Goal: Task Accomplishment & Management: Manage account settings

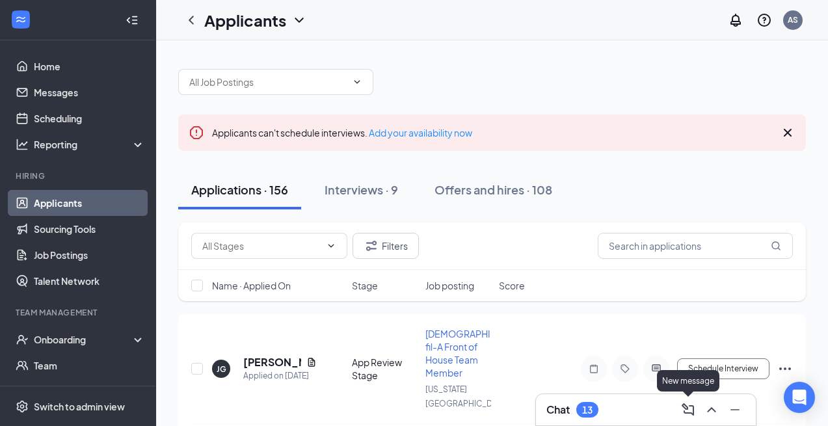
click at [645, 410] on div "Chat 13" at bounding box center [645, 409] width 199 height 21
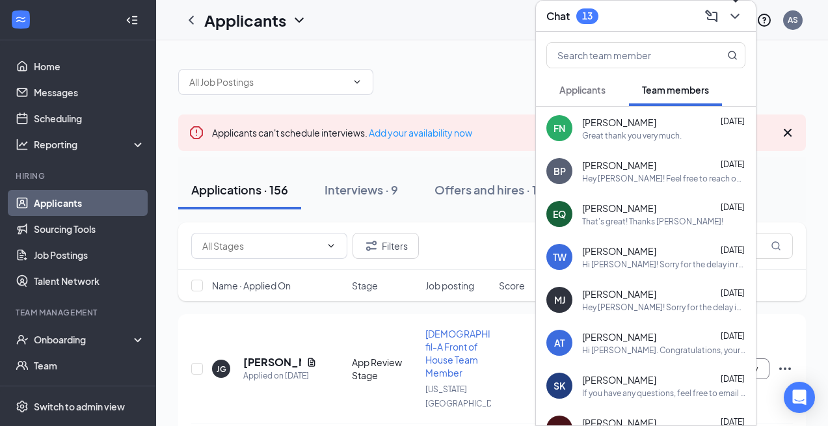
click at [738, 10] on icon "ChevronDown" at bounding box center [735, 16] width 16 height 16
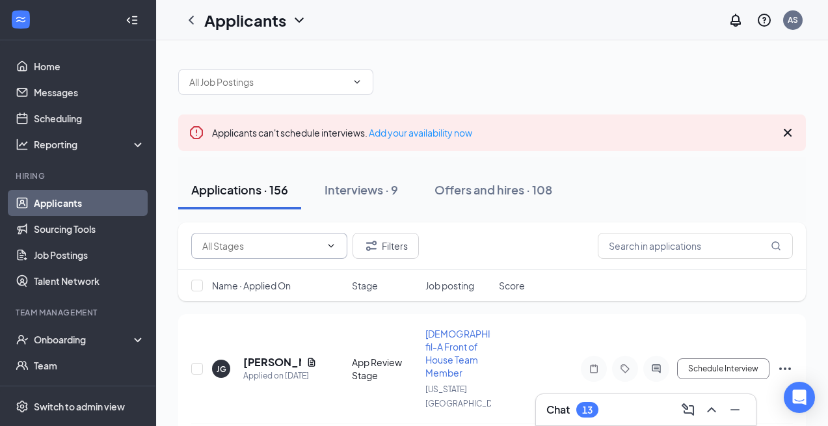
click at [297, 245] on input "text" at bounding box center [261, 246] width 118 height 14
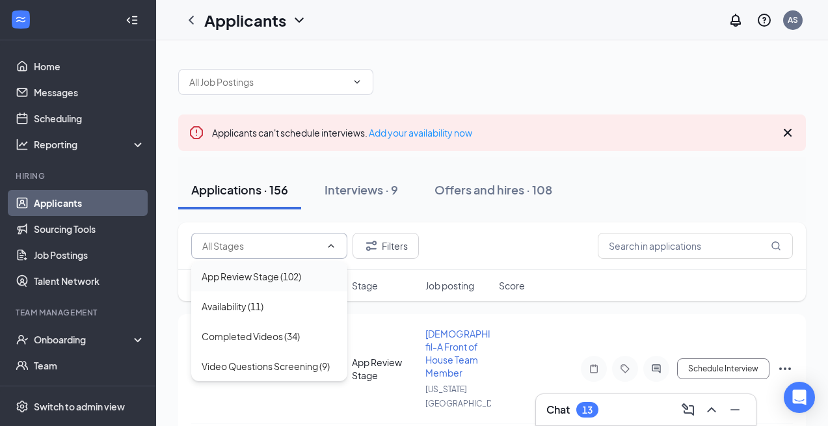
click at [300, 279] on div "App Review Stage (102)" at bounding box center [252, 276] width 100 height 14
type input "App Review Stage (102)"
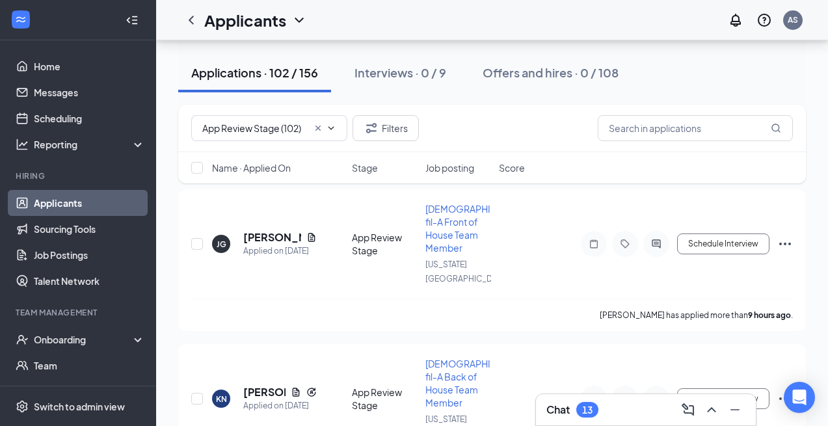
scroll to position [141, 0]
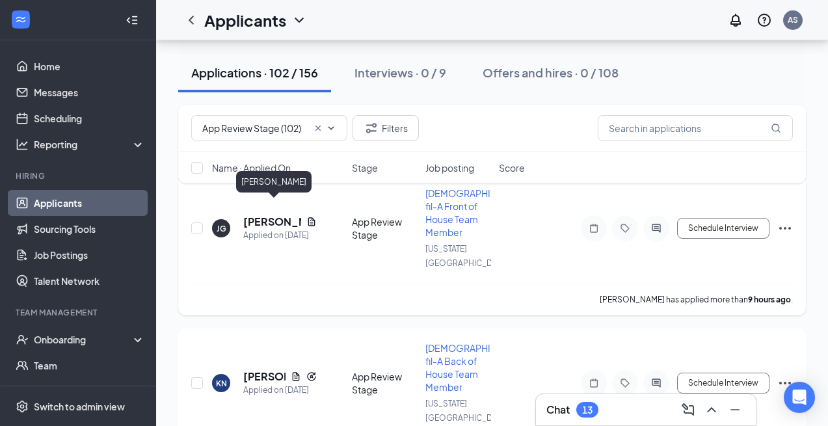
click at [263, 215] on h5 "[PERSON_NAME]" at bounding box center [272, 222] width 58 height 14
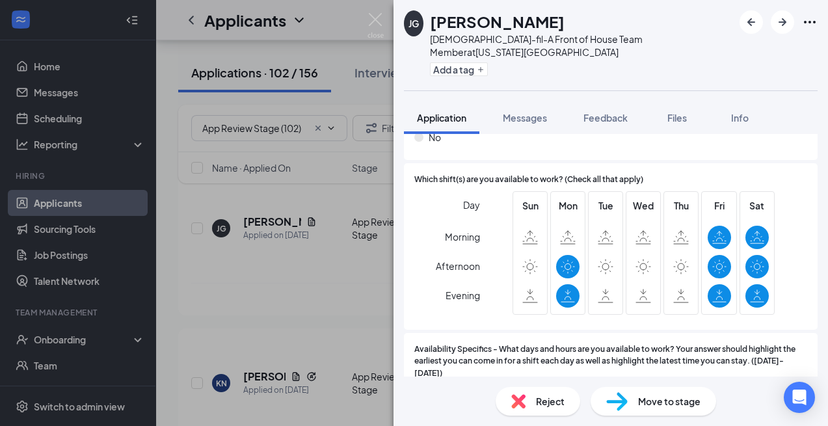
scroll to position [2398, 0]
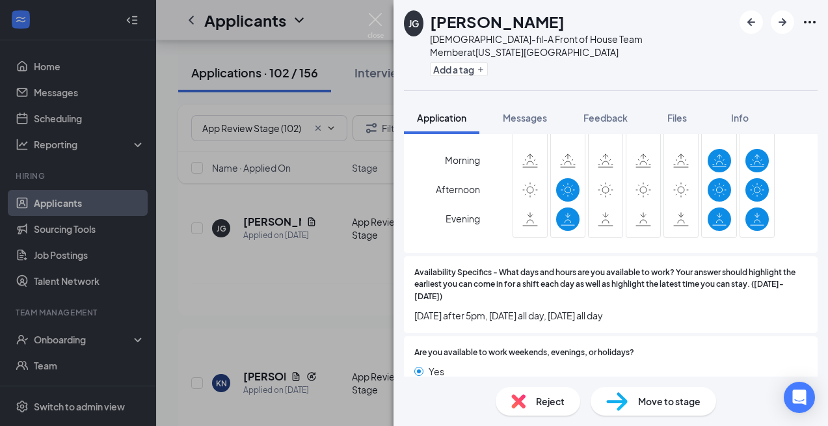
click at [538, 407] on span "Reject" at bounding box center [550, 401] width 29 height 14
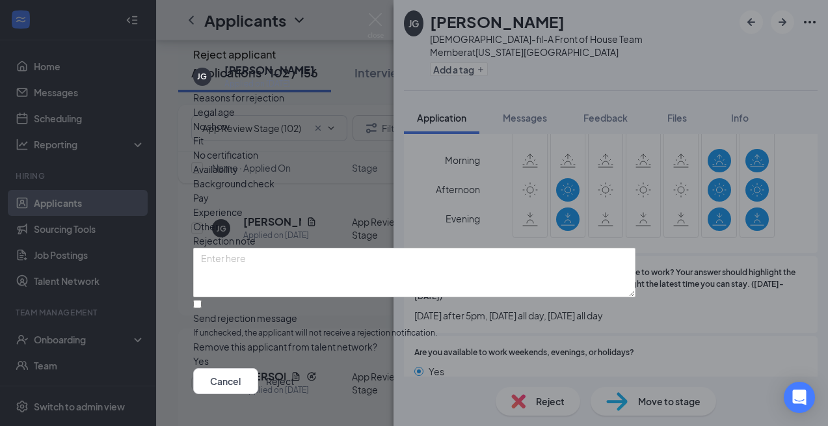
click at [489, 169] on div "Availability" at bounding box center [414, 169] width 442 height 14
click at [295, 291] on div "Reasons for rejection Legal age No show Fit No certification Availability Backg…" at bounding box center [414, 229] width 442 height 278
click at [202, 308] on input "Send rejection message If unchecked, the applicant will not receive a rejection…" at bounding box center [197, 304] width 8 height 8
checkbox input "true"
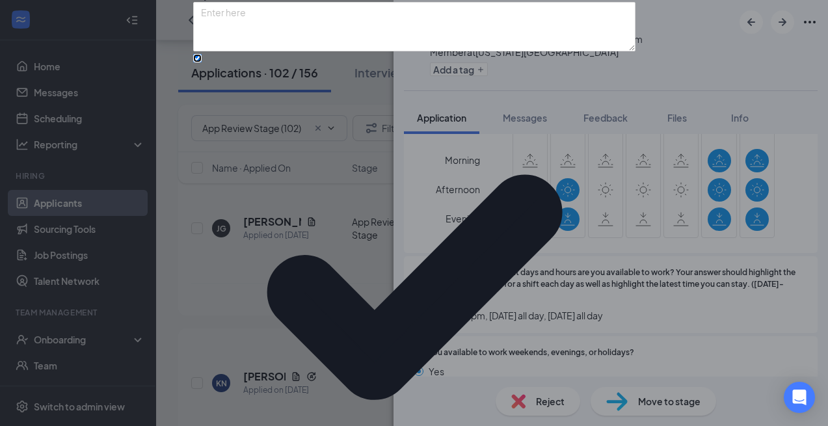
scroll to position [82, 0]
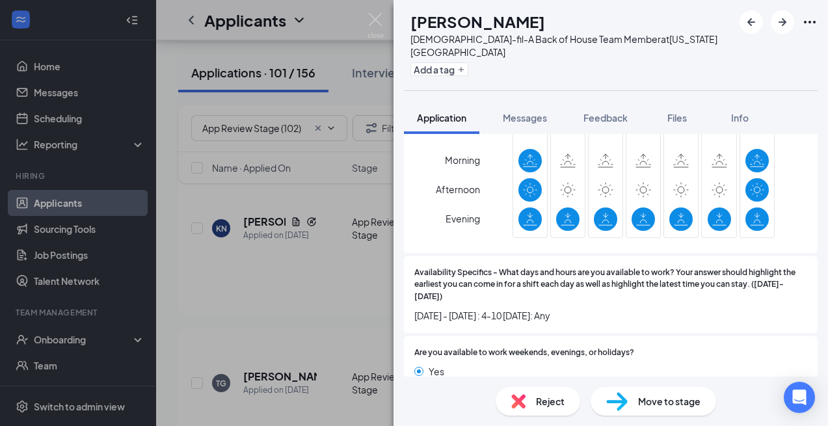
scroll to position [2261, 0]
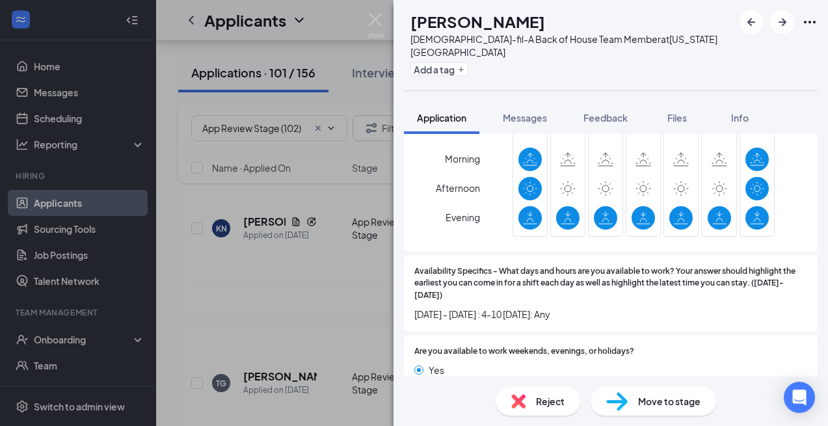
click at [529, 399] on div "Reject" at bounding box center [538, 401] width 85 height 29
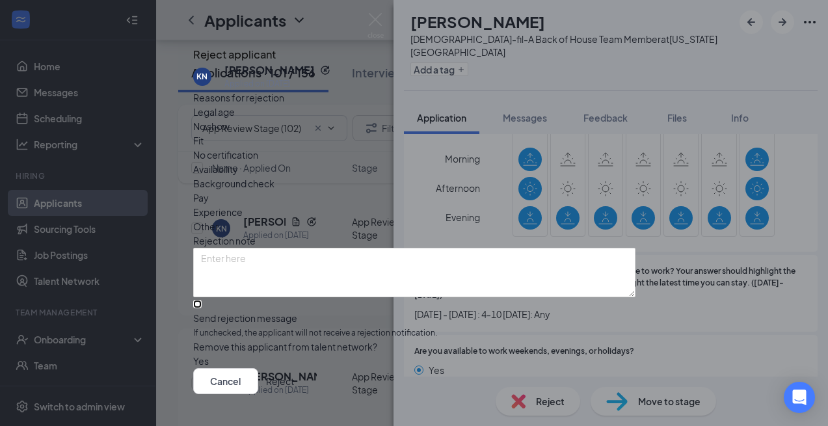
click at [202, 300] on input "Send rejection message If unchecked, the applicant will not receive a rejection…" at bounding box center [197, 304] width 8 height 8
checkbox input "true"
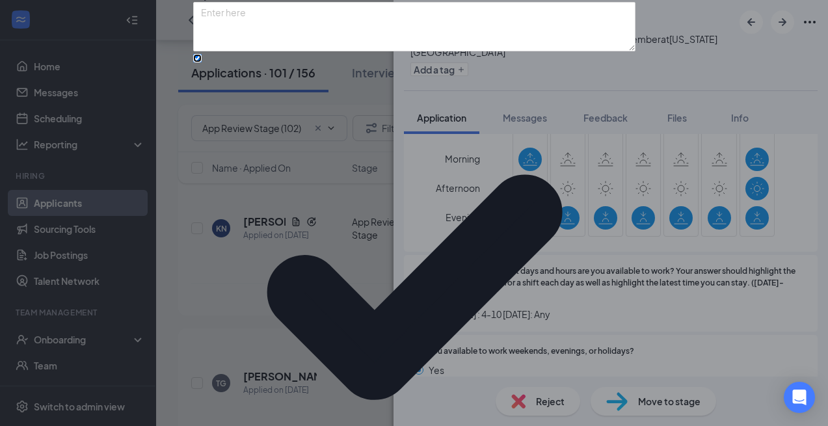
scroll to position [88, 0]
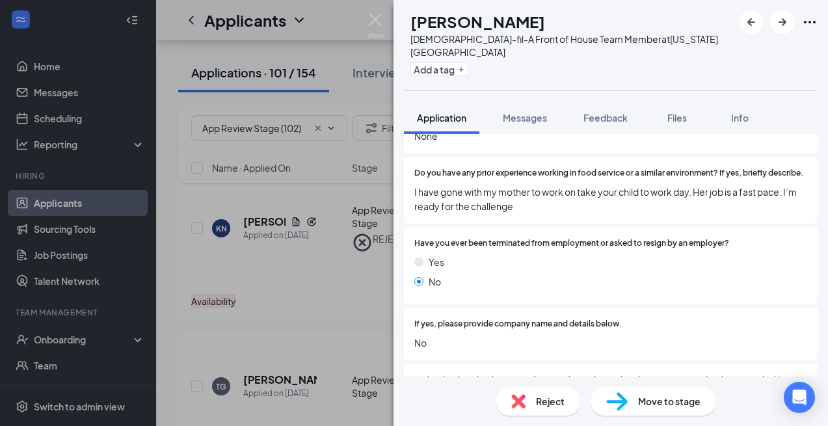
scroll to position [507, 0]
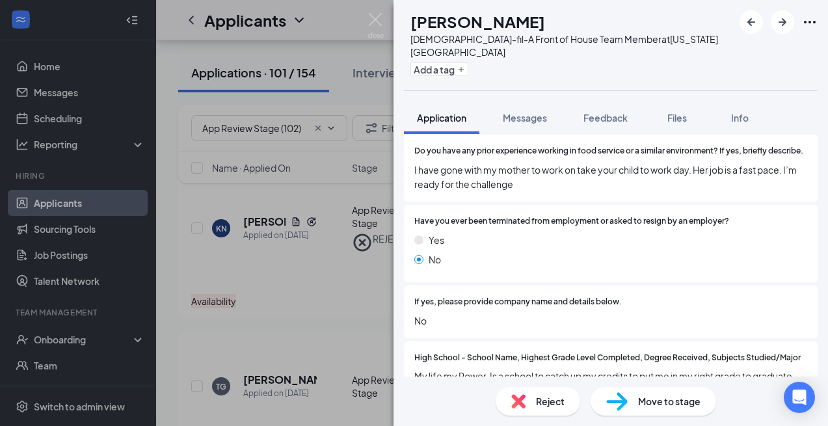
click at [541, 403] on span "Reject" at bounding box center [550, 401] width 29 height 14
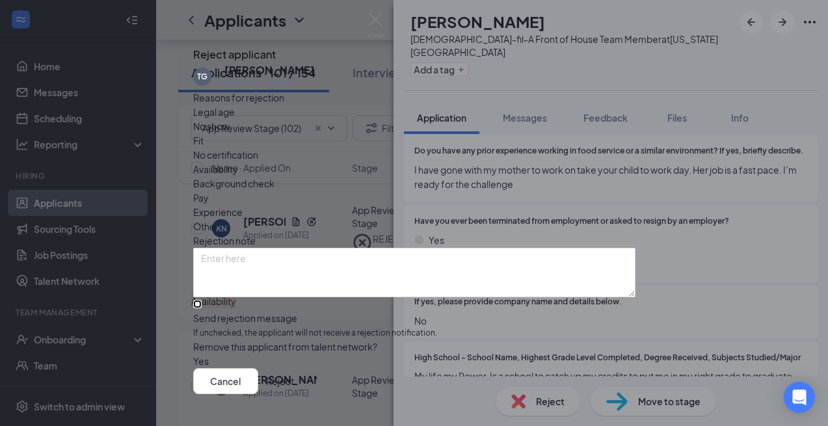
click at [202, 308] on input "Send rejection message If unchecked, the applicant will not receive a rejection…" at bounding box center [197, 304] width 8 height 8
checkbox input "true"
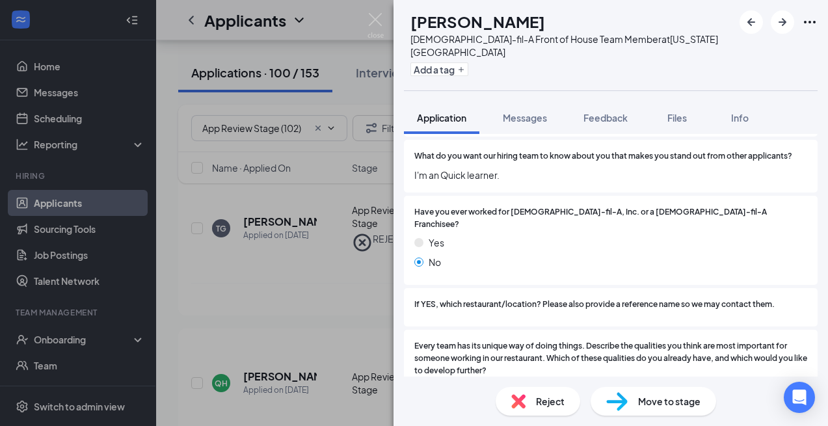
scroll to position [923, 0]
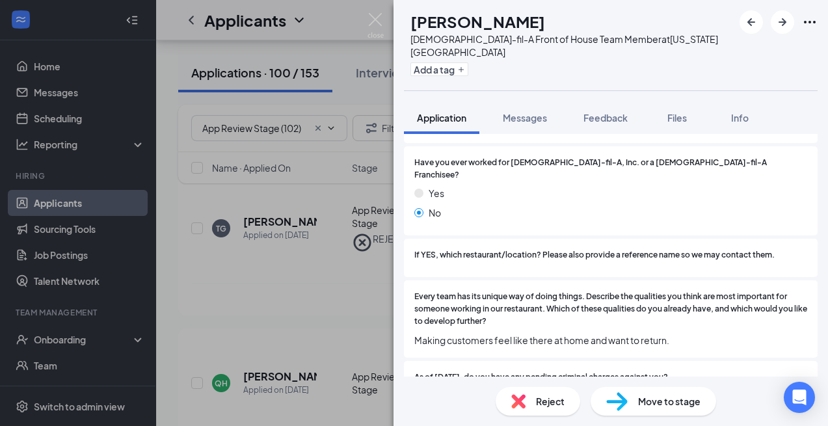
click at [530, 405] on div "Reject" at bounding box center [538, 401] width 85 height 29
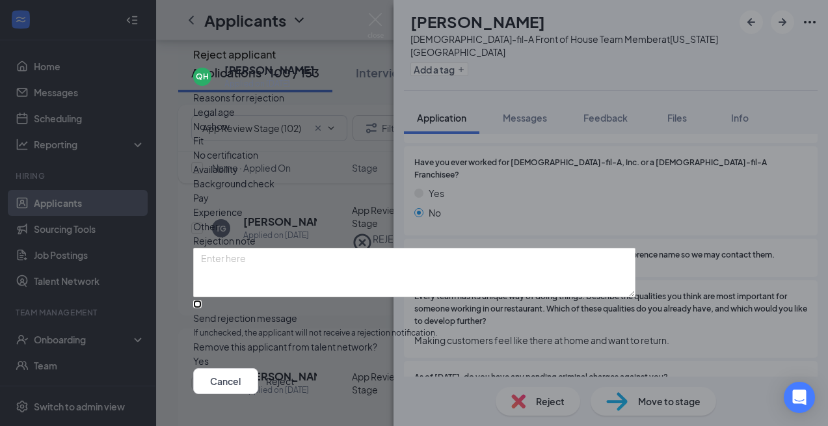
click at [202, 308] on input "Send rejection message If unchecked, the applicant will not receive a rejection…" at bounding box center [197, 304] width 8 height 8
checkbox input "true"
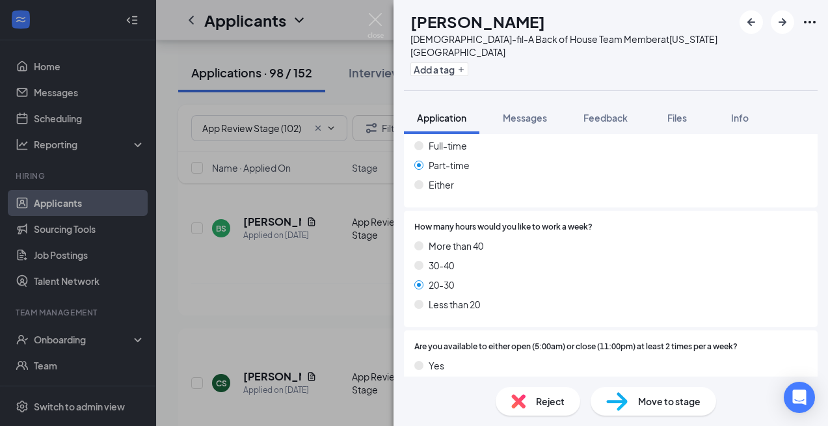
scroll to position [1664, 0]
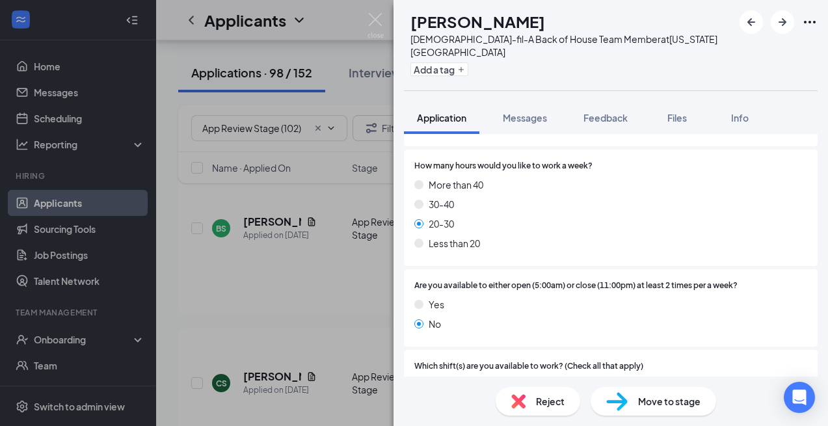
click at [531, 406] on div "Reject" at bounding box center [538, 401] width 85 height 29
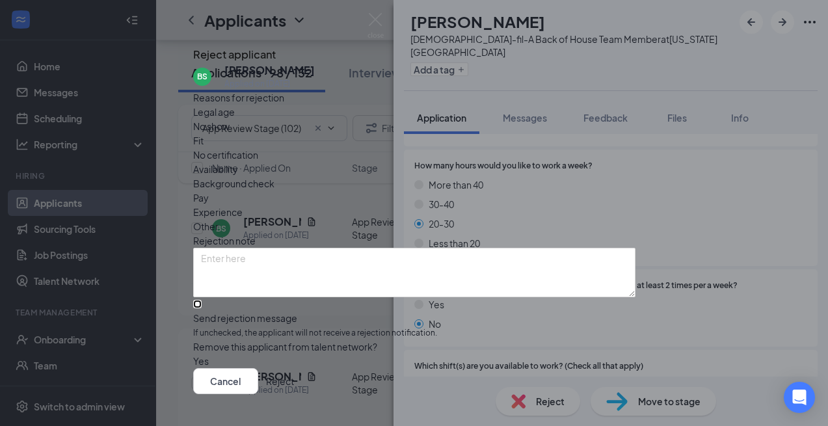
click at [202, 308] on input "Send rejection message If unchecked, the applicant will not receive a rejection…" at bounding box center [197, 304] width 8 height 8
checkbox input "true"
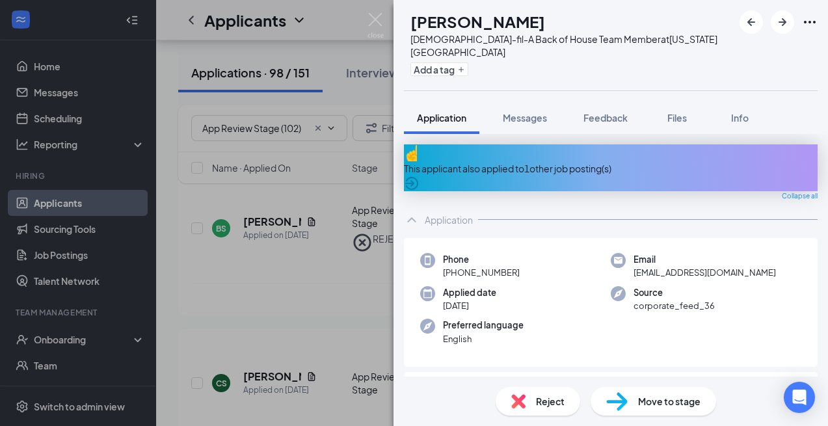
click at [551, 161] on div "This applicant also applied to 1 other job posting(s)" at bounding box center [611, 168] width 414 height 14
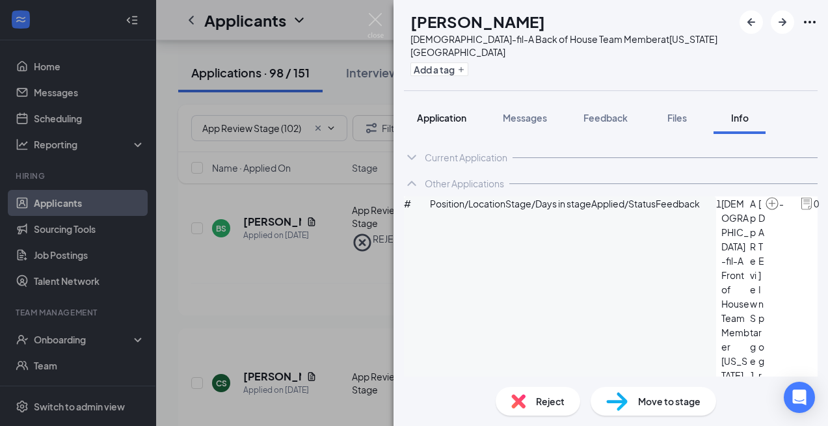
click at [432, 112] on span "Application" at bounding box center [441, 118] width 49 height 12
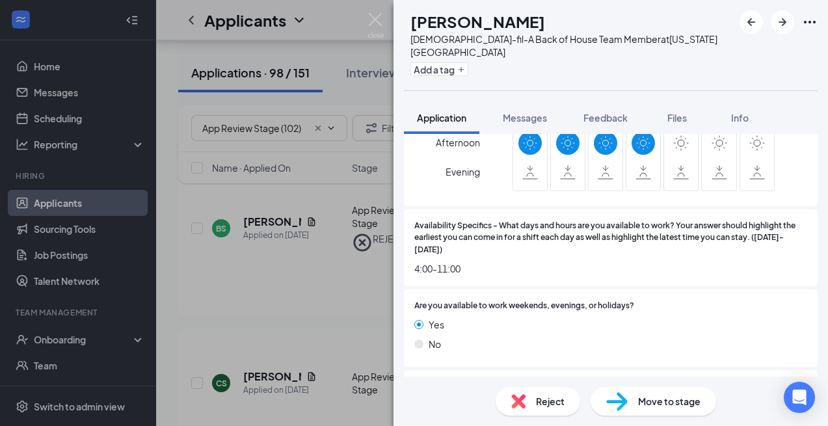
scroll to position [1950, 0]
click at [550, 403] on span "Reject" at bounding box center [550, 401] width 29 height 14
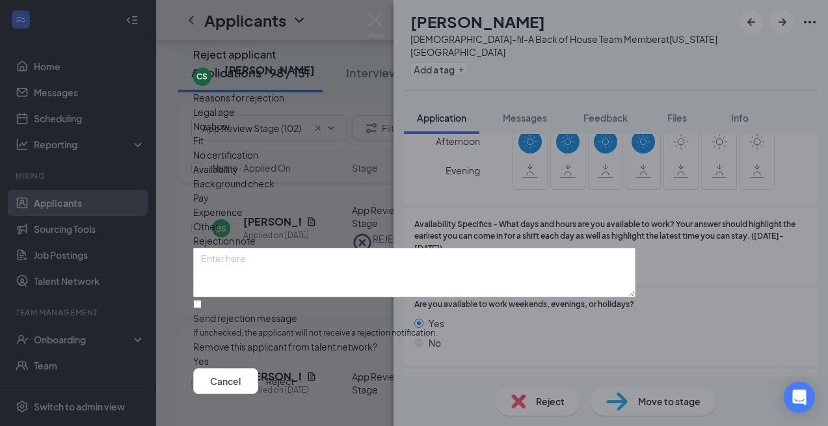
click at [238, 162] on span "Availability" at bounding box center [215, 169] width 45 height 14
click at [202, 308] on input "Send rejection message If unchecked, the applicant will not receive a rejection…" at bounding box center [197, 304] width 8 height 8
checkbox input "true"
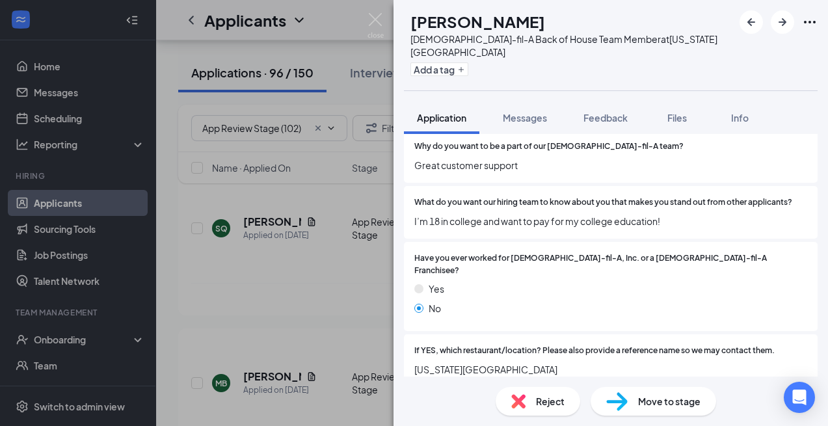
scroll to position [852, 0]
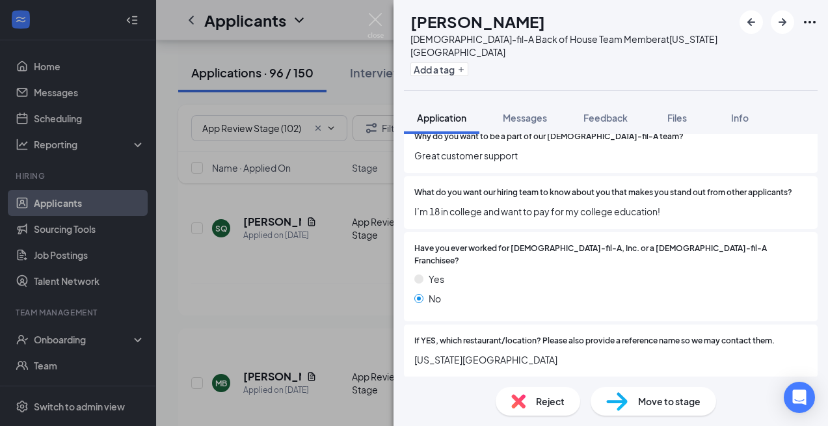
click at [560, 395] on span "Reject" at bounding box center [550, 401] width 29 height 14
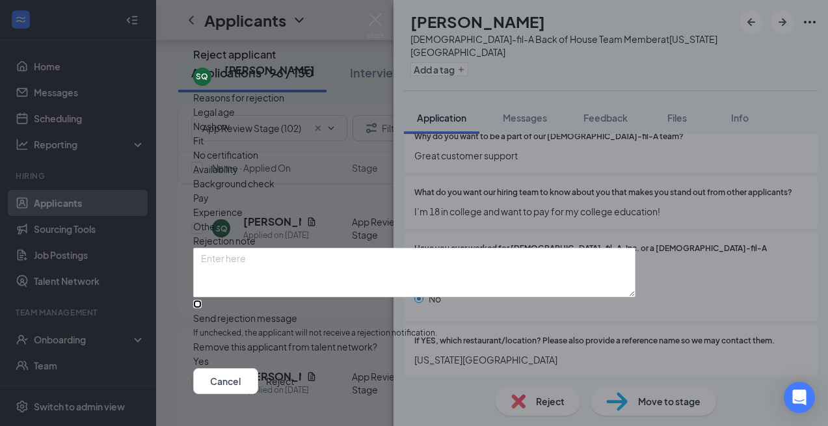
click at [202, 308] on input "Send rejection message If unchecked, the applicant will not receive a rejection…" at bounding box center [197, 304] width 8 height 8
checkbox input "true"
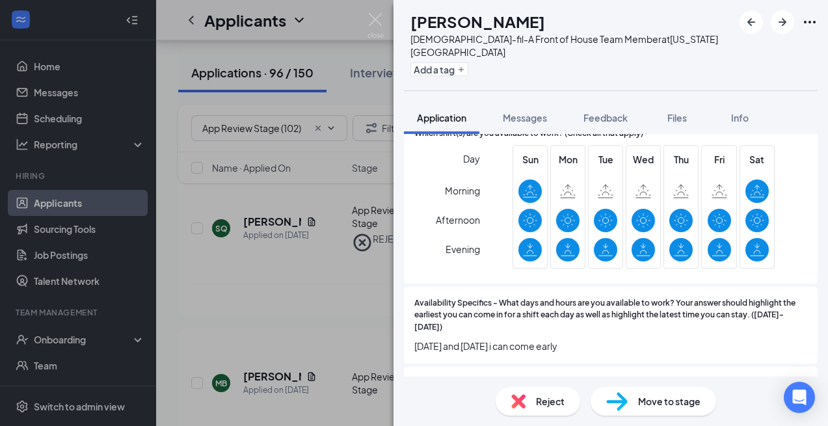
scroll to position [2048, 0]
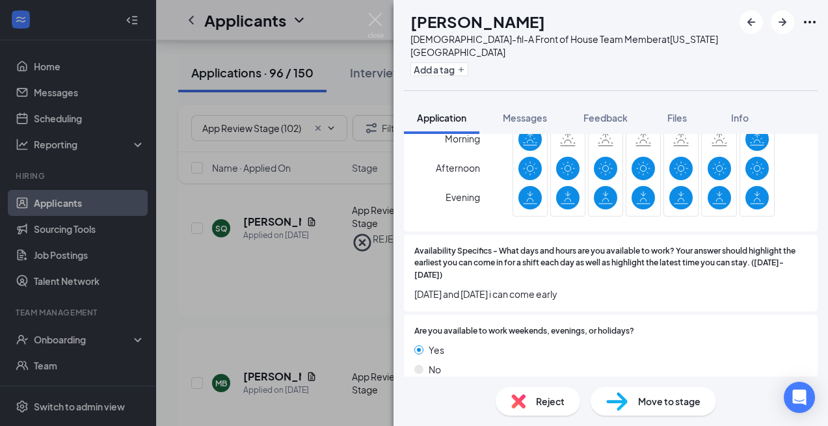
click at [543, 399] on span "Reject" at bounding box center [550, 401] width 29 height 14
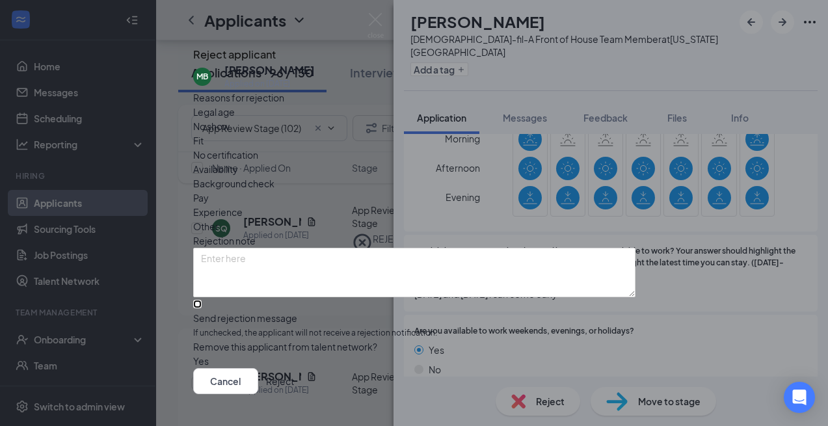
click at [202, 307] on input "Send rejection message If unchecked, the applicant will not receive a rejection…" at bounding box center [197, 304] width 8 height 8
checkbox input "true"
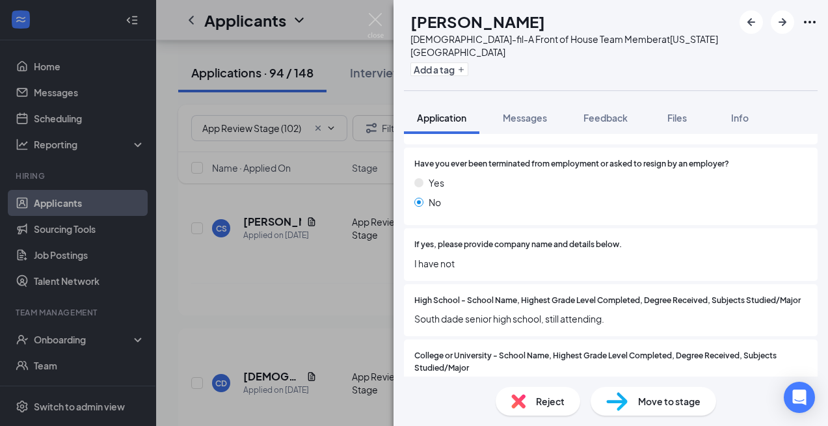
scroll to position [614, 0]
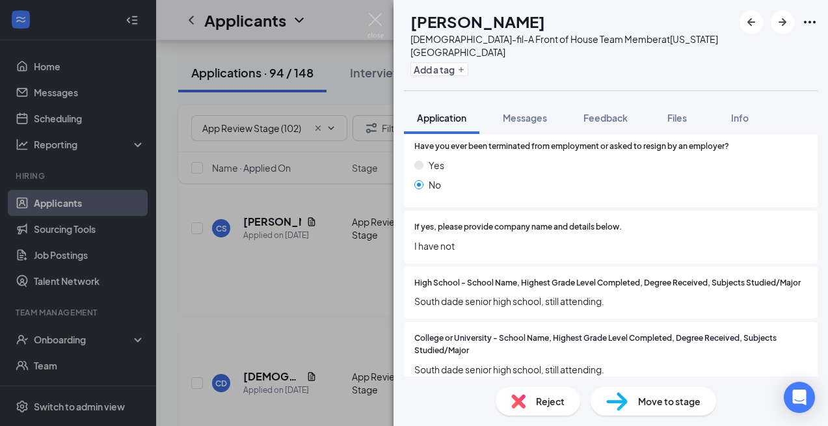
click at [539, 394] on span "Reject" at bounding box center [550, 401] width 29 height 14
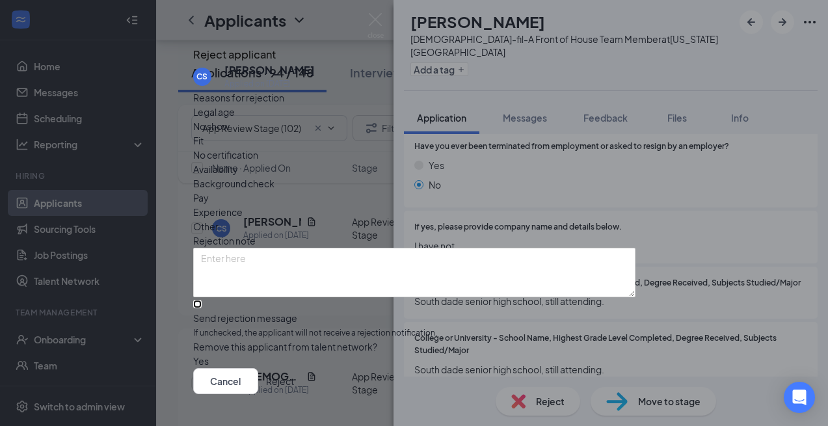
click at [202, 308] on input "Send rejection message If unchecked, the applicant will not receive a rejection…" at bounding box center [197, 304] width 8 height 8
checkbox input "true"
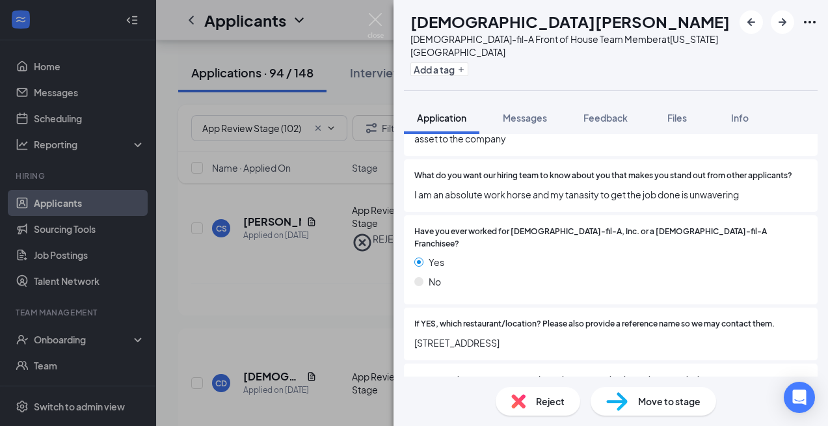
scroll to position [865, 0]
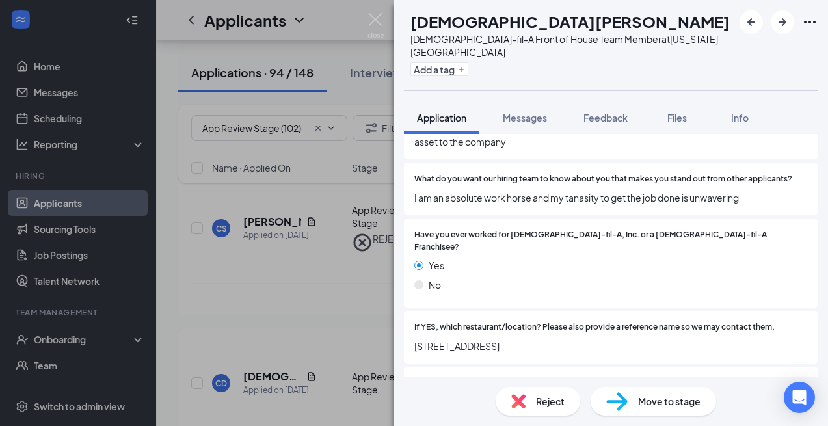
click at [481, 66] on div "Add a tag" at bounding box center [571, 69] width 323 height 21
click at [468, 62] on button "Add a tag" at bounding box center [439, 69] width 58 height 14
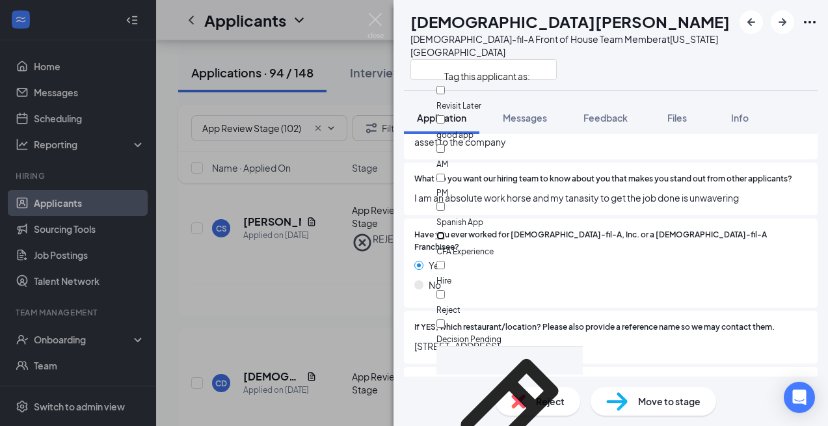
click at [445, 232] on input "CFA Experience" at bounding box center [440, 236] width 8 height 8
checkbox input "true"
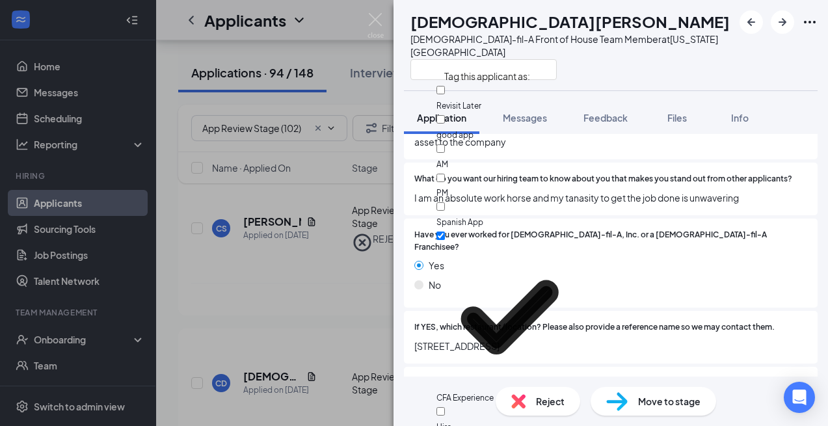
click at [675, 197] on div "What do you want our hiring team to know about you that makes you stand out fro…" at bounding box center [611, 189] width 414 height 53
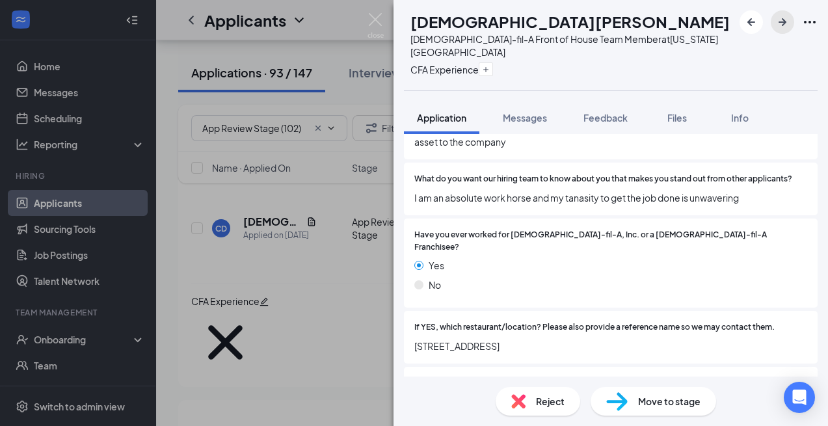
click at [783, 15] on icon "ArrowRight" at bounding box center [783, 22] width 16 height 16
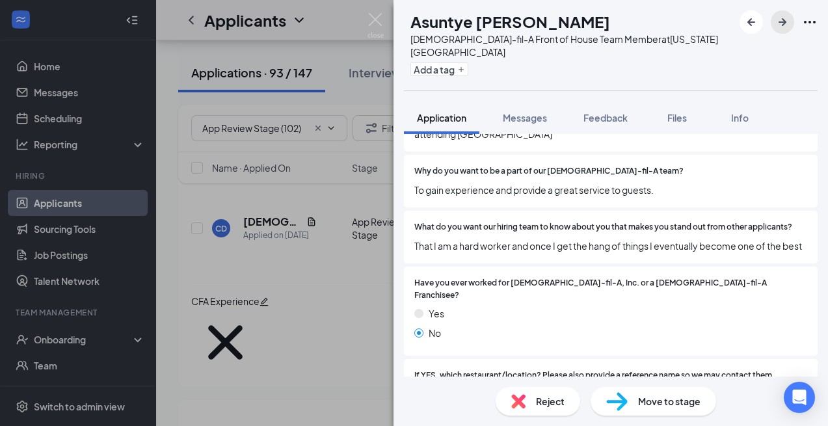
scroll to position [839, 0]
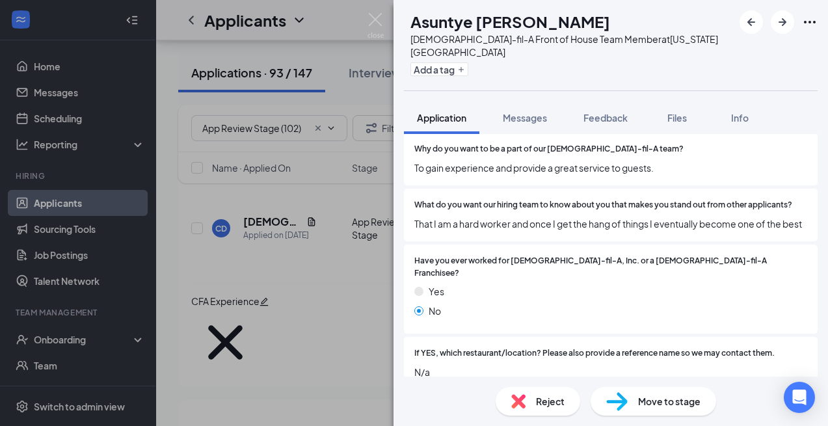
click at [533, 390] on div "Reject" at bounding box center [538, 401] width 85 height 29
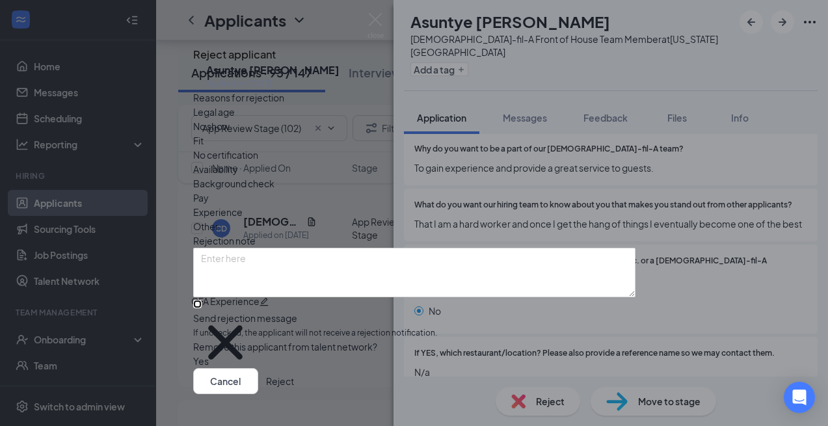
click at [202, 303] on input "Send rejection message If unchecked, the applicant will not receive a rejection…" at bounding box center [197, 304] width 8 height 8
checkbox input "true"
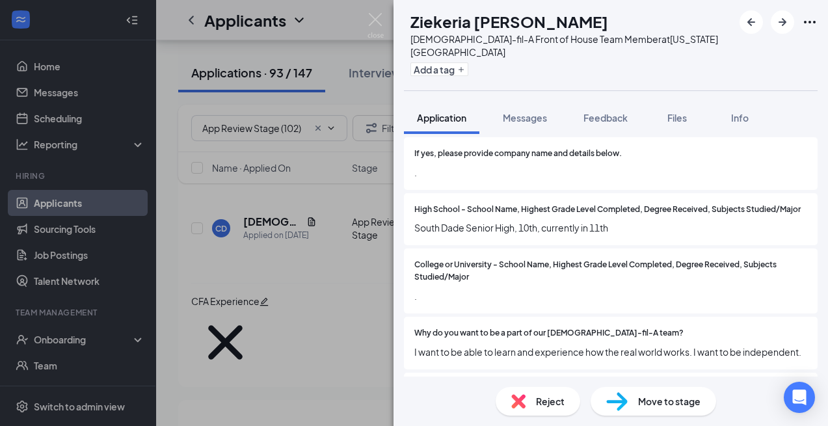
scroll to position [644, 0]
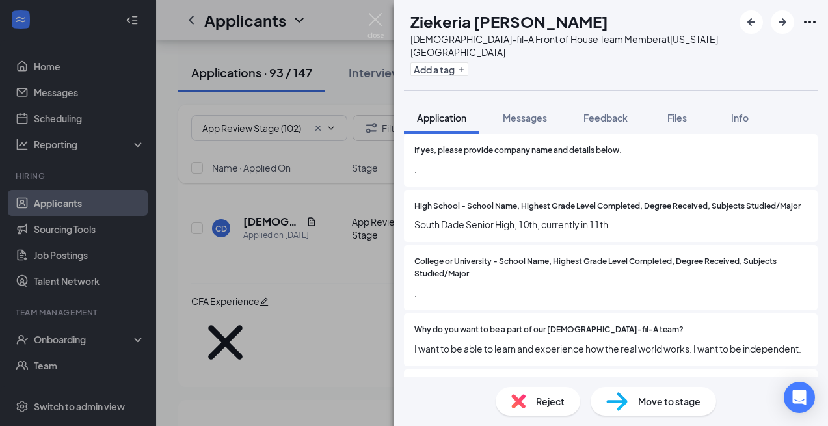
click at [542, 403] on span "Reject" at bounding box center [550, 401] width 29 height 14
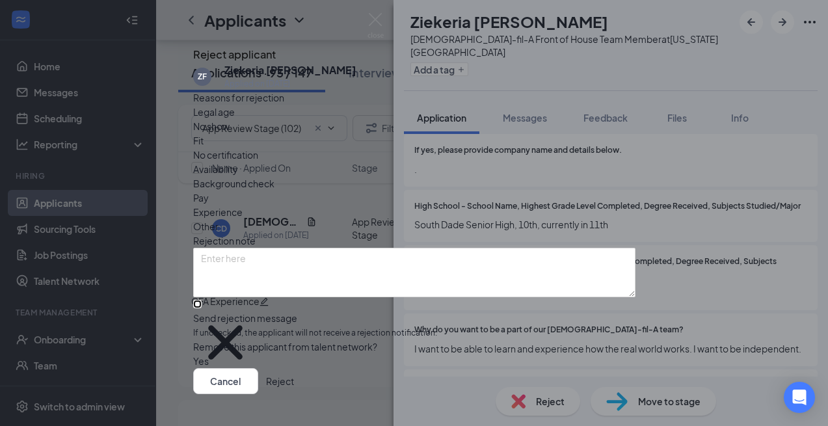
click at [202, 308] on input "Send rejection message If unchecked, the applicant will not receive a rejection…" at bounding box center [197, 304] width 8 height 8
checkbox input "true"
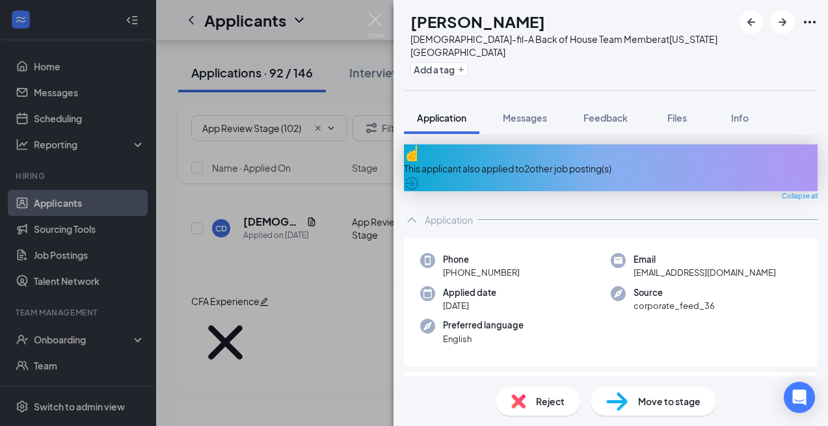
click at [587, 153] on div "This applicant also applied to 2 other job posting(s)" at bounding box center [611, 167] width 414 height 47
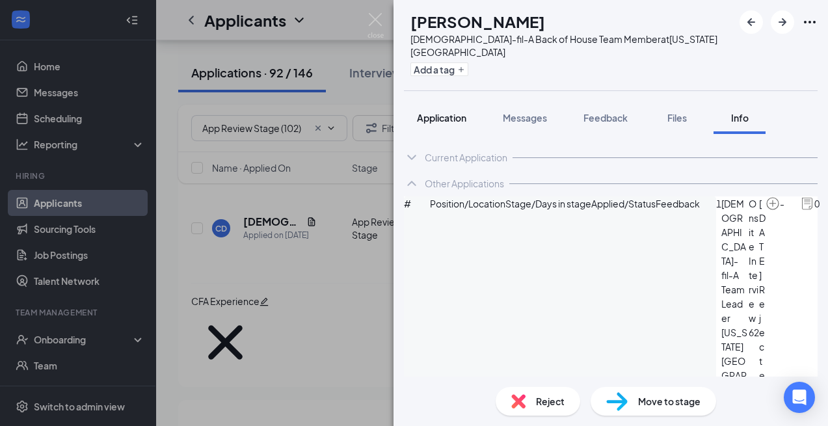
click at [443, 112] on span "Application" at bounding box center [441, 118] width 49 height 12
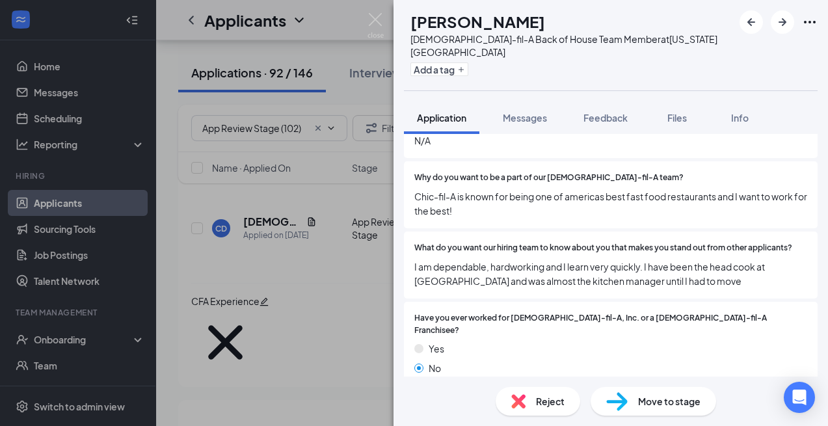
scroll to position [1099, 0]
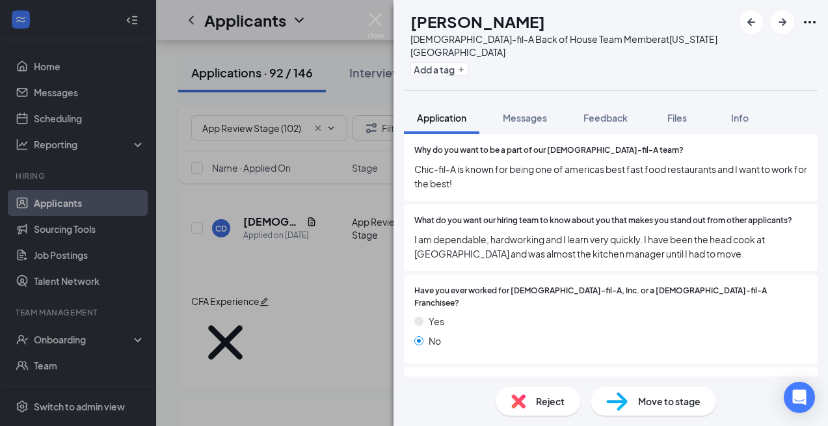
click at [530, 407] on div "Reject" at bounding box center [538, 401] width 85 height 29
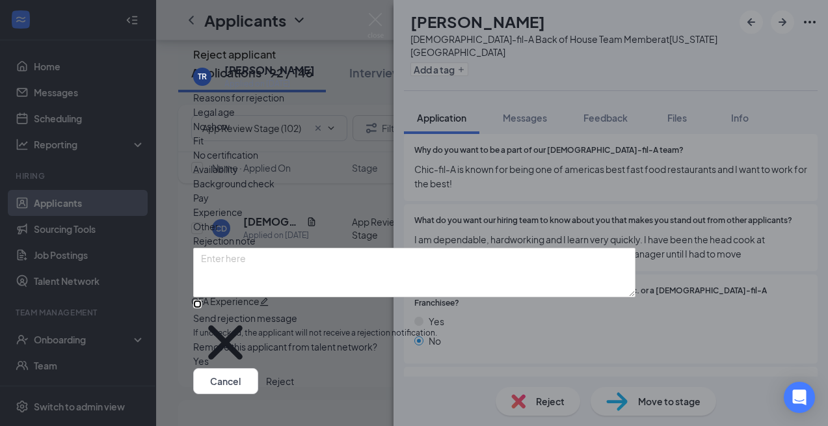
click at [202, 308] on input "Send rejection message If unchecked, the applicant will not receive a rejection…" at bounding box center [197, 304] width 8 height 8
checkbox input "true"
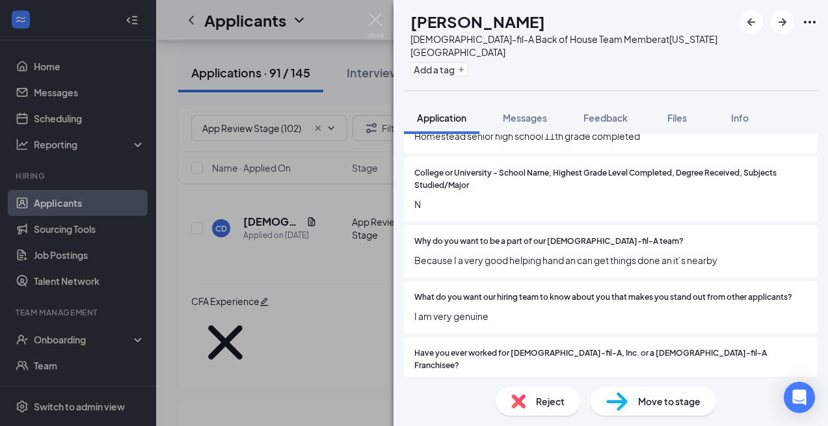
scroll to position [737, 0]
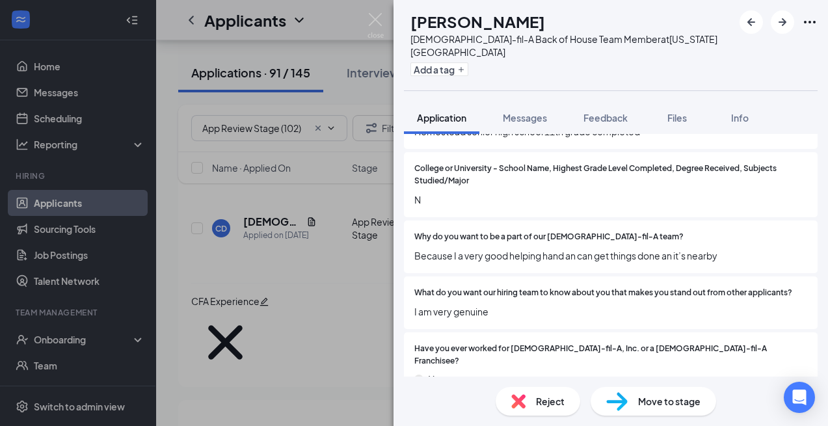
click at [545, 401] on span "Reject" at bounding box center [550, 401] width 29 height 14
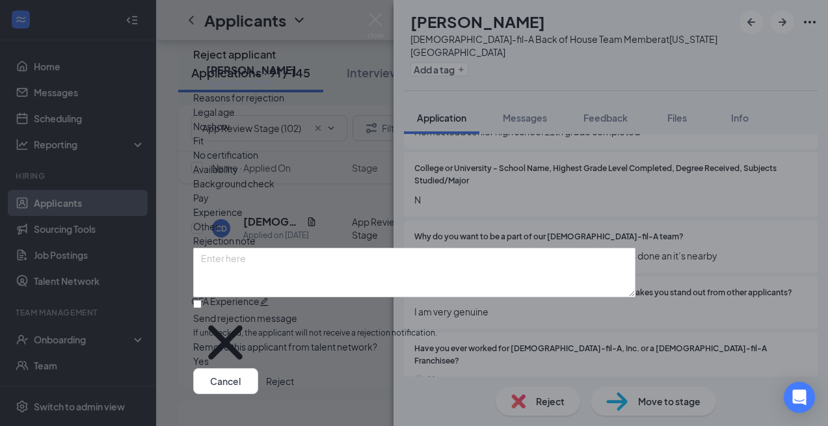
click at [453, 331] on div "Reasons for rejection Legal age No show Fit No certification Availability Backg…" at bounding box center [414, 229] width 442 height 278
click at [202, 308] on input "Send rejection message If unchecked, the applicant will not receive a rejection…" at bounding box center [197, 304] width 8 height 8
checkbox input "true"
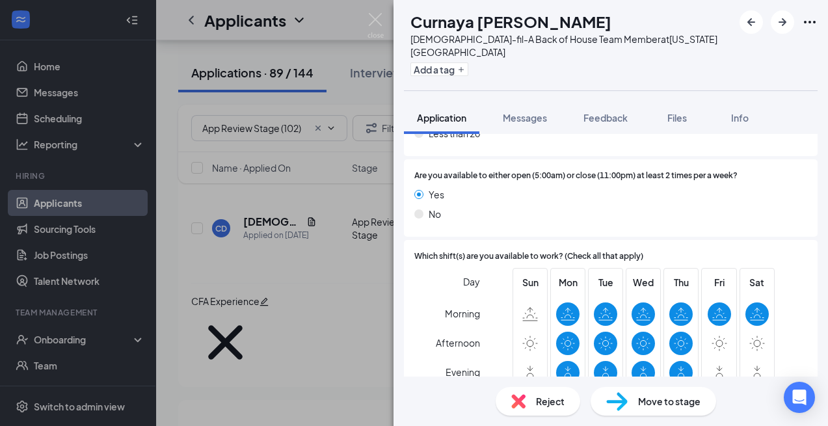
scroll to position [2115, 0]
click at [468, 62] on button "Add a tag" at bounding box center [439, 69] width 58 height 14
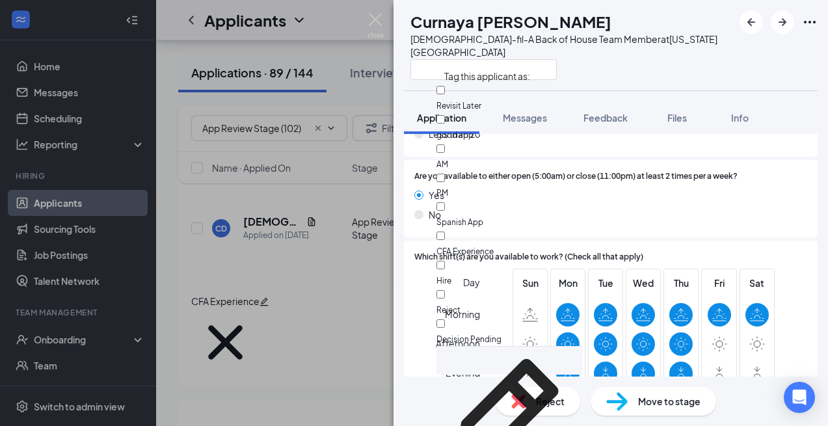
click at [489, 142] on div "AM" at bounding box center [509, 156] width 146 height 29
checkbox input "true"
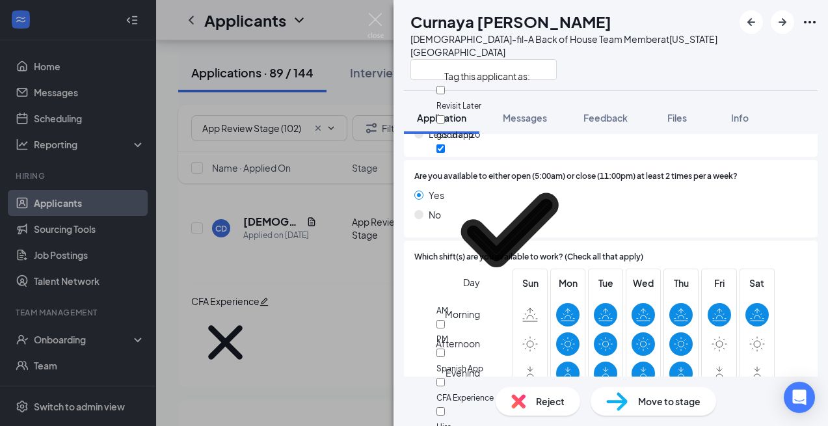
click at [489, 317] on div "PM" at bounding box center [509, 331] width 146 height 29
checkbox input "true"
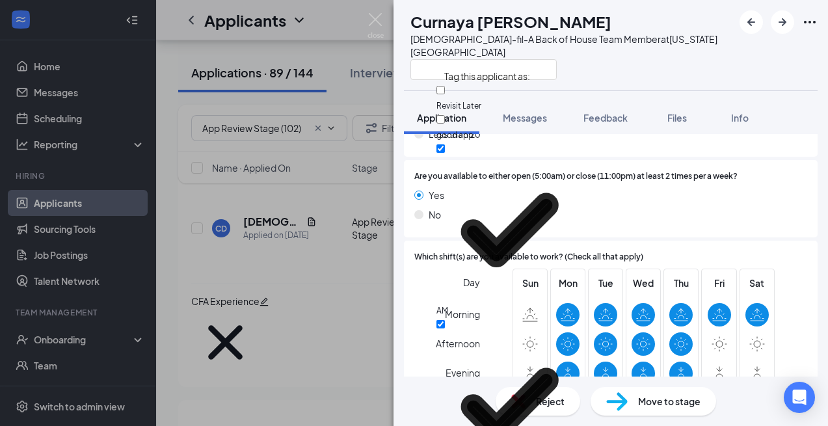
click at [671, 42] on div "CD Curnaya [PERSON_NAME] [DEMOGRAPHIC_DATA]-fil-A Back of House Team Member at …" at bounding box center [611, 45] width 435 height 90
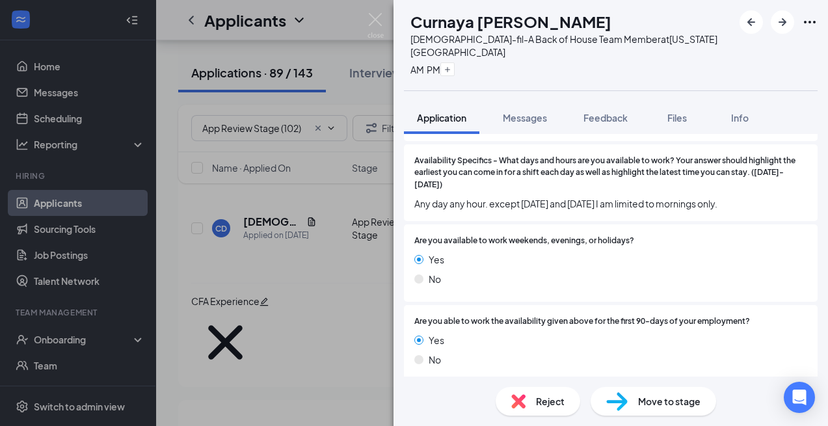
scroll to position [2479, 0]
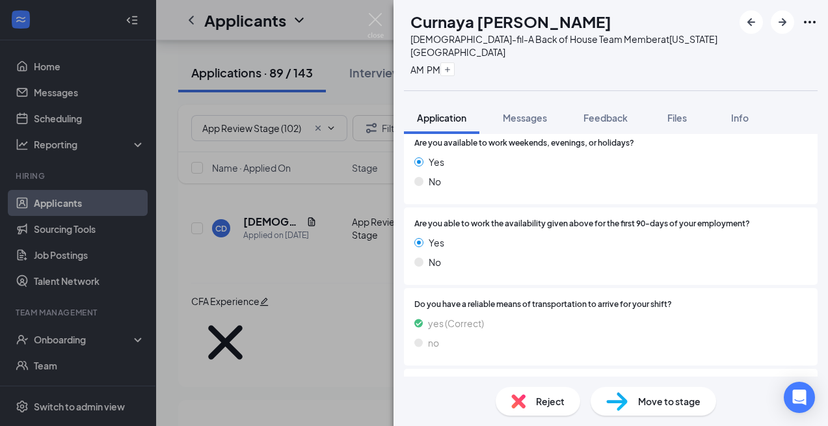
click at [660, 405] on span "Move to stage" at bounding box center [669, 401] width 62 height 14
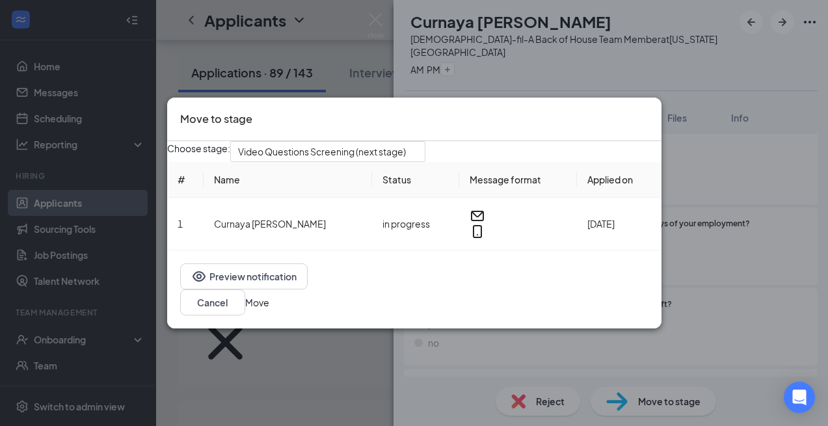
click at [269, 303] on button "Move" at bounding box center [257, 302] width 24 height 14
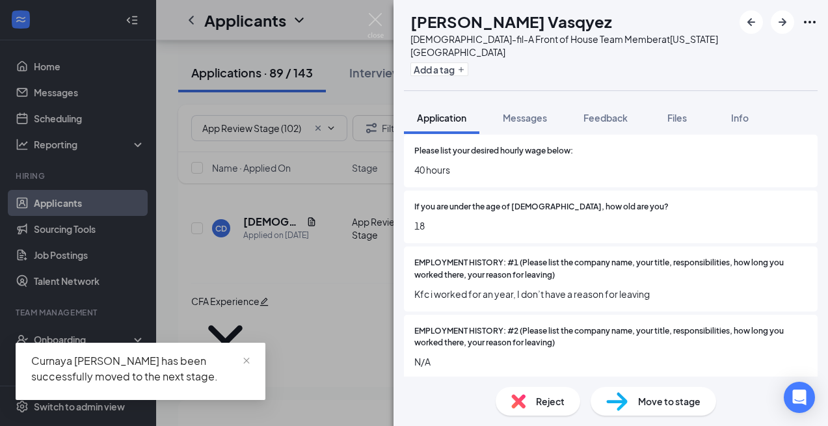
scroll to position [195, 0]
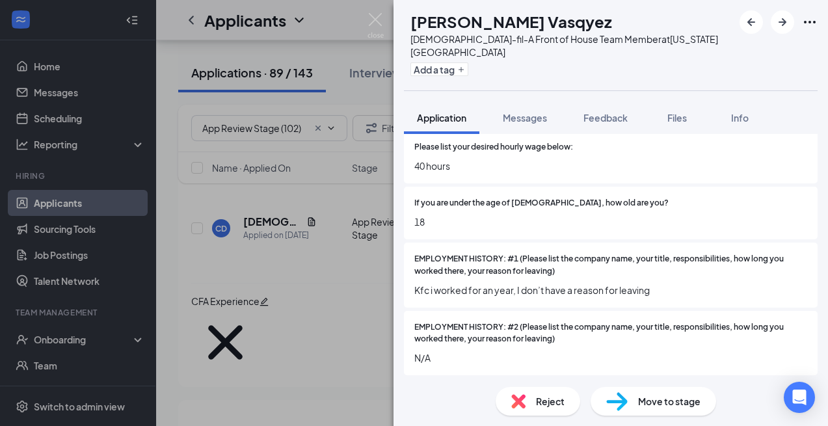
click at [539, 394] on span "Reject" at bounding box center [550, 401] width 29 height 14
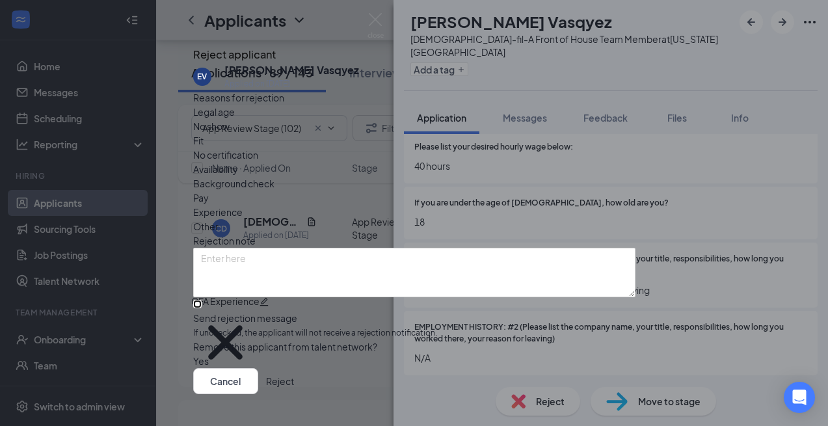
click at [202, 308] on input "Send rejection message If unchecked, the applicant will not receive a rejection…" at bounding box center [197, 304] width 8 height 8
checkbox input "true"
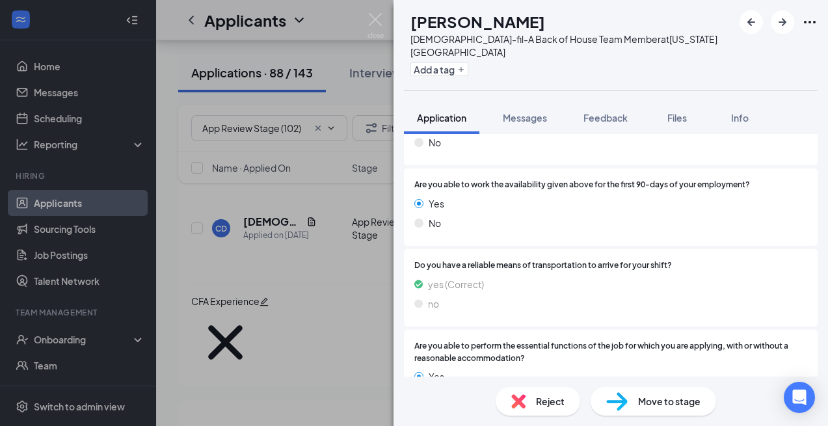
scroll to position [2248, 0]
click at [536, 404] on span "Reject" at bounding box center [550, 401] width 29 height 14
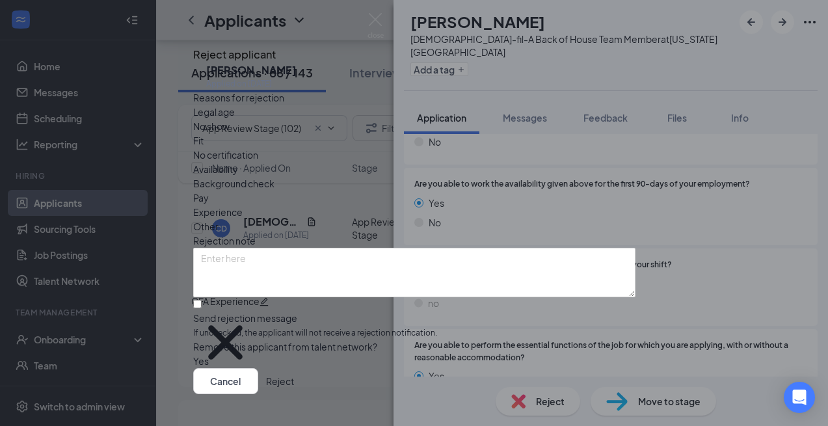
click at [238, 165] on span "Availability" at bounding box center [215, 169] width 45 height 14
click at [460, 326] on div "Reasons for rejection Legal age No show Fit No certification Availability Backg…" at bounding box center [414, 229] width 442 height 278
click at [202, 308] on input "Send rejection message If unchecked, the applicant will not receive a rejection…" at bounding box center [197, 304] width 8 height 8
checkbox input "true"
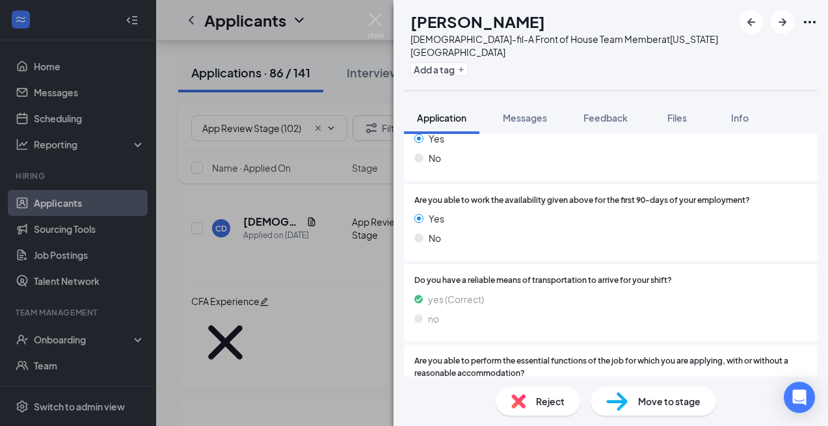
scroll to position [2109, 0]
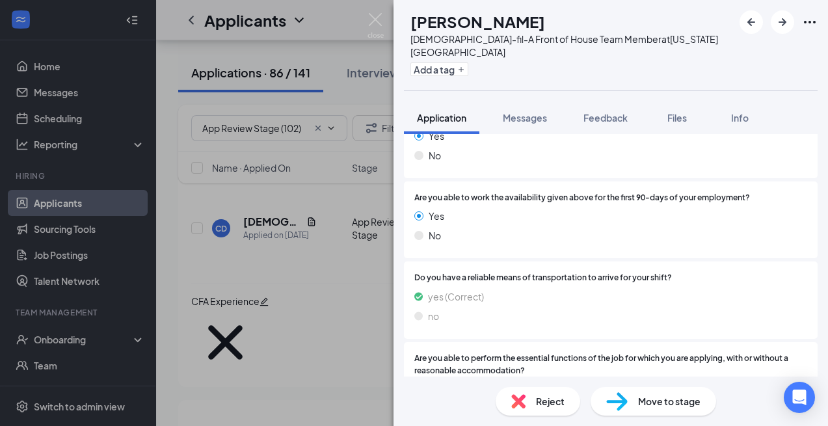
click at [511, 404] on img at bounding box center [518, 401] width 14 height 14
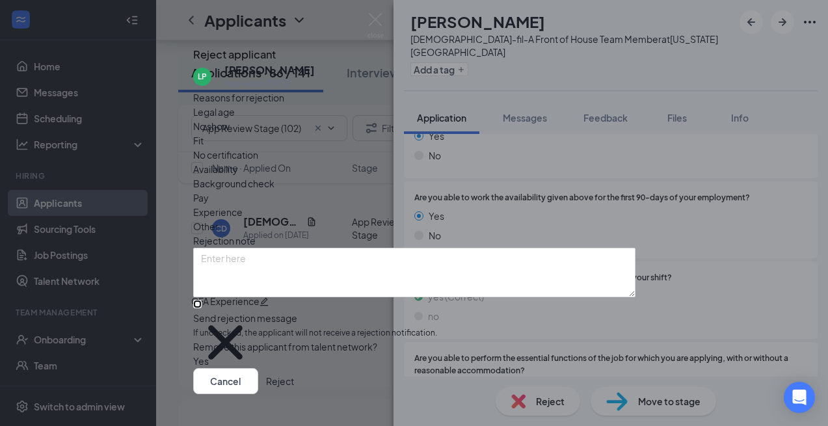
click at [202, 302] on input "Send rejection message If unchecked, the applicant will not receive a rejection…" at bounding box center [197, 304] width 8 height 8
checkbox input "true"
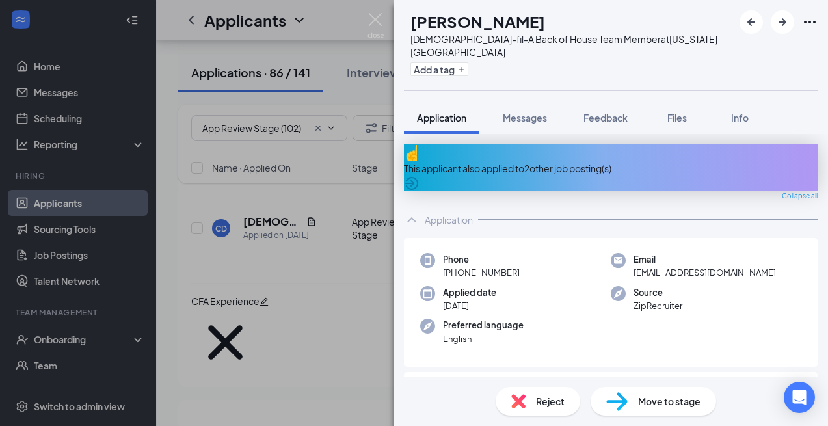
click at [573, 161] on div "This applicant also applied to 2 other job posting(s)" at bounding box center [611, 168] width 414 height 14
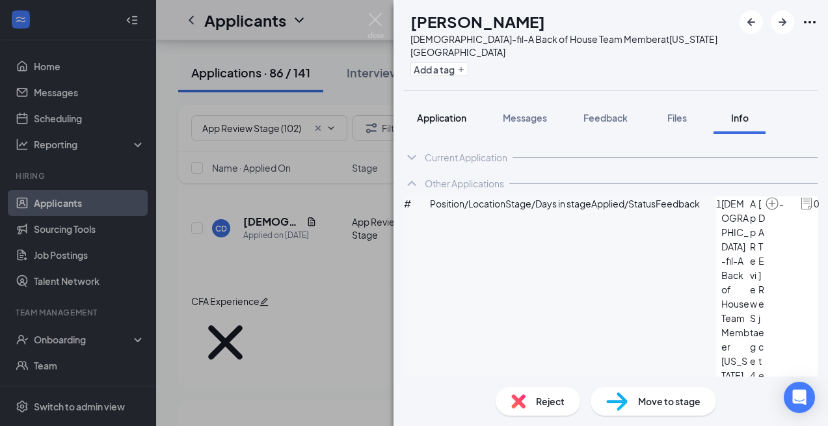
click at [459, 112] on span "Application" at bounding box center [441, 118] width 49 height 12
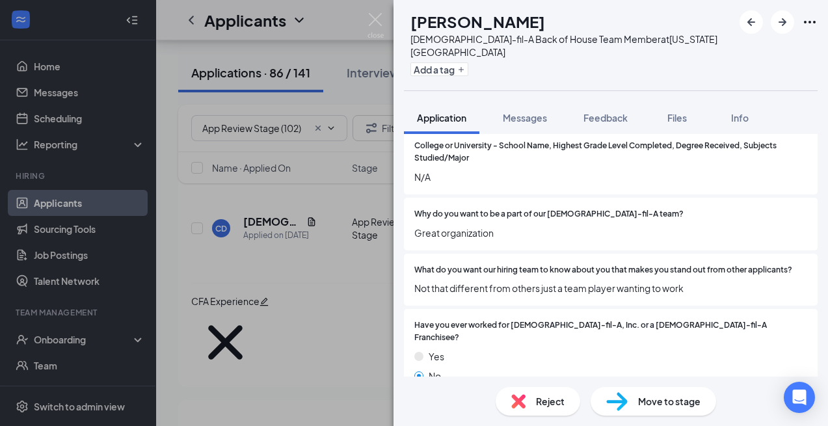
scroll to position [976, 0]
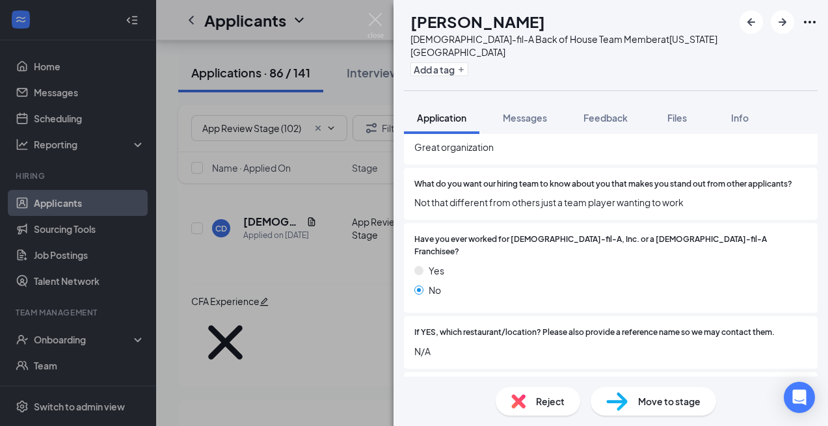
click at [539, 400] on span "Reject" at bounding box center [550, 401] width 29 height 14
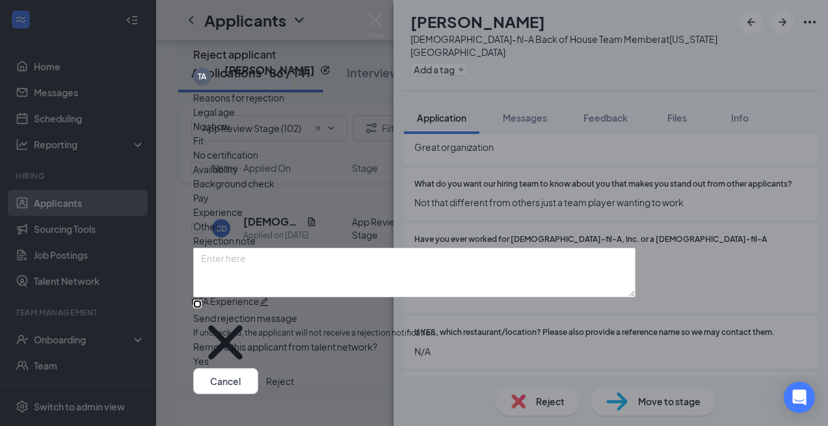
click at [202, 308] on input "Send rejection message If unchecked, the applicant will not receive a rejection…" at bounding box center [197, 304] width 8 height 8
checkbox input "true"
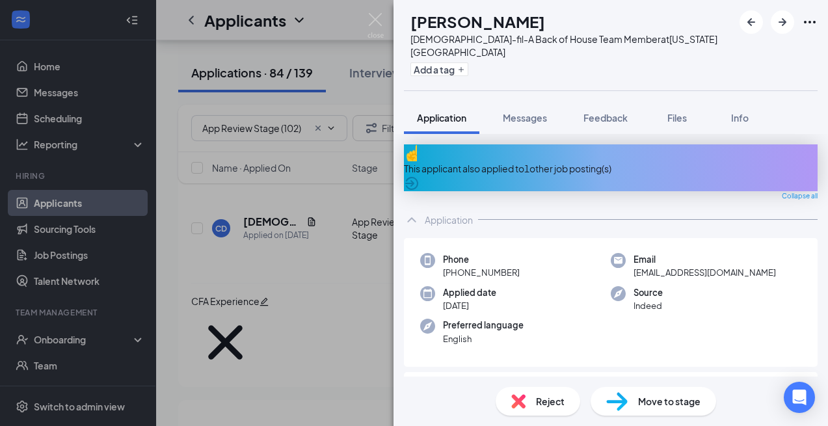
click at [546, 161] on div "This applicant also applied to 1 other job posting(s)" at bounding box center [611, 168] width 414 height 14
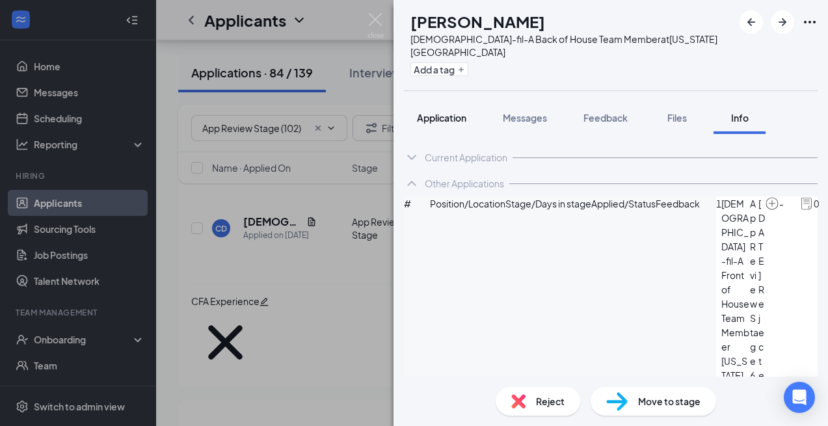
click at [430, 111] on div "Application" at bounding box center [441, 117] width 49 height 13
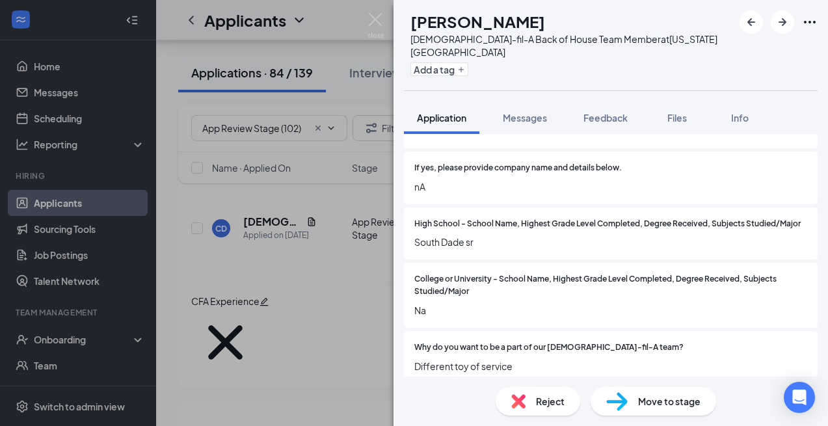
scroll to position [675, 0]
click at [529, 397] on div "Reject" at bounding box center [538, 401] width 85 height 29
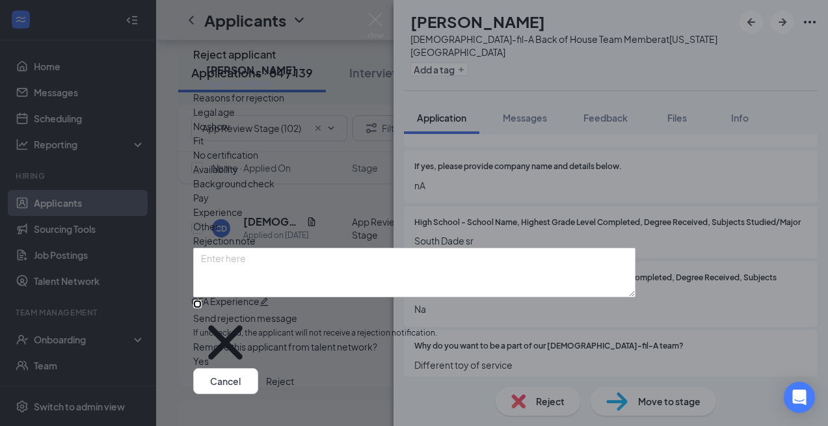
click at [202, 300] on input "Send rejection message If unchecked, the applicant will not receive a rejection…" at bounding box center [197, 304] width 8 height 8
checkbox input "true"
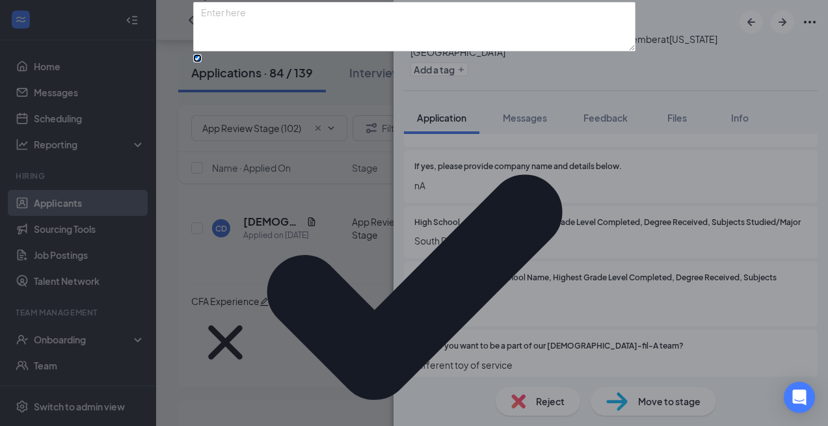
scroll to position [0, 0]
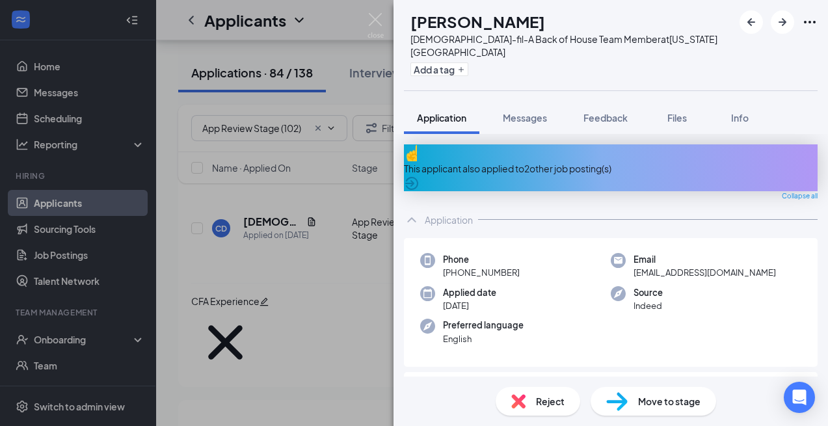
click at [556, 161] on div "This applicant also applied to 2 other job posting(s)" at bounding box center [611, 168] width 414 height 14
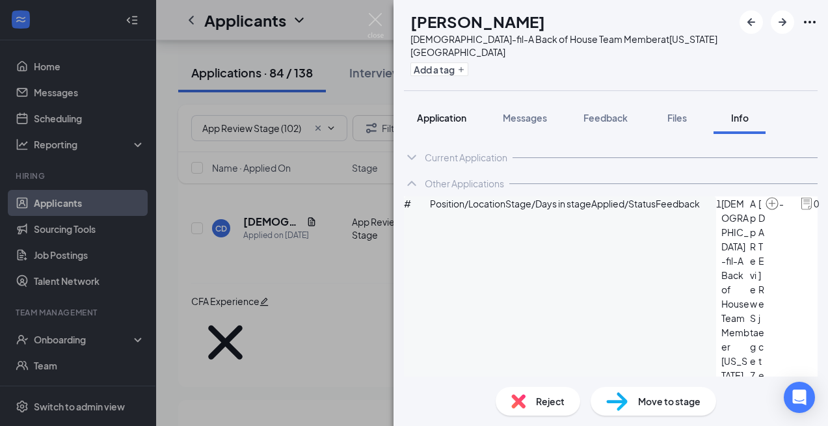
click at [449, 112] on span "Application" at bounding box center [441, 118] width 49 height 12
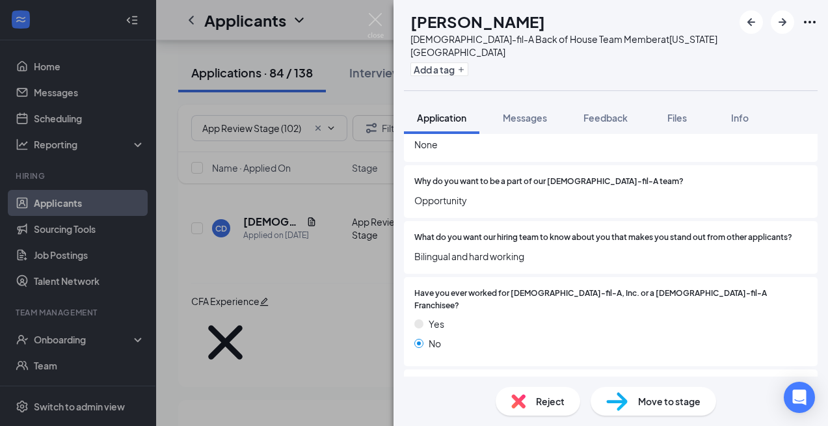
scroll to position [840, 0]
click at [550, 401] on span "Reject" at bounding box center [550, 401] width 29 height 14
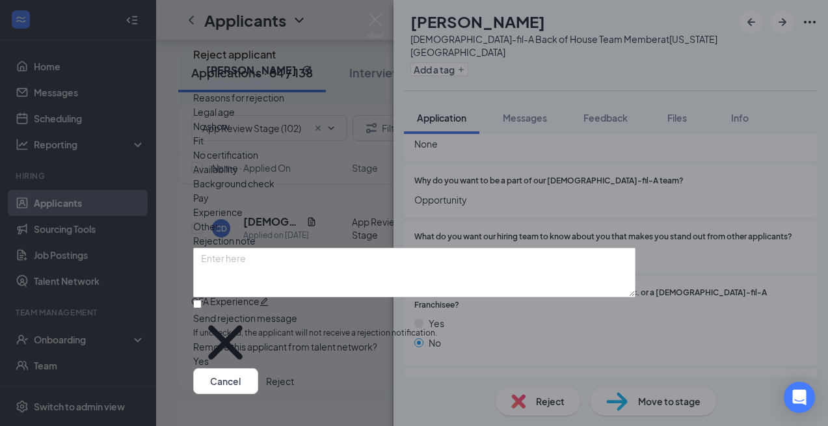
click at [294, 368] on button "Reject" at bounding box center [280, 381] width 28 height 26
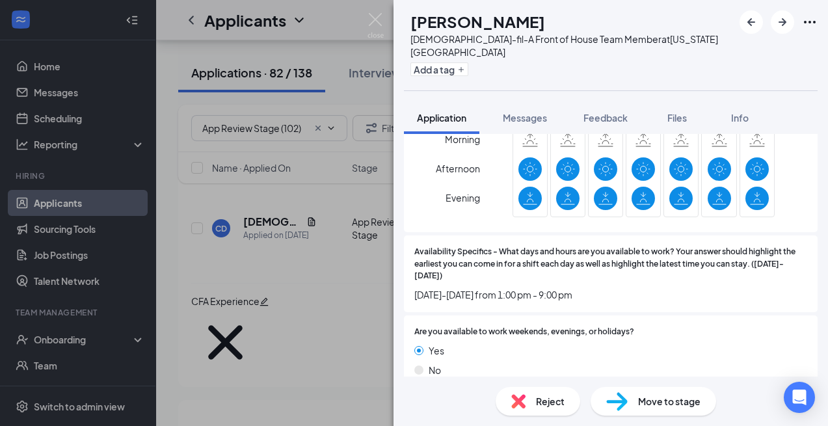
scroll to position [2080, 0]
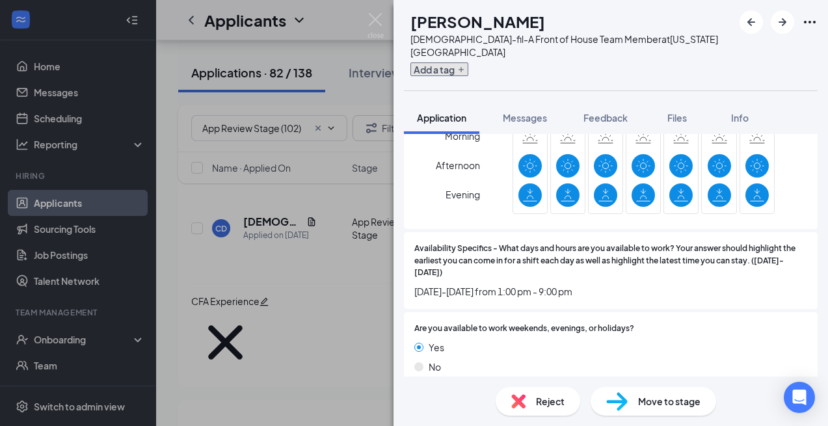
click at [461, 62] on button "Add a tag" at bounding box center [439, 69] width 58 height 14
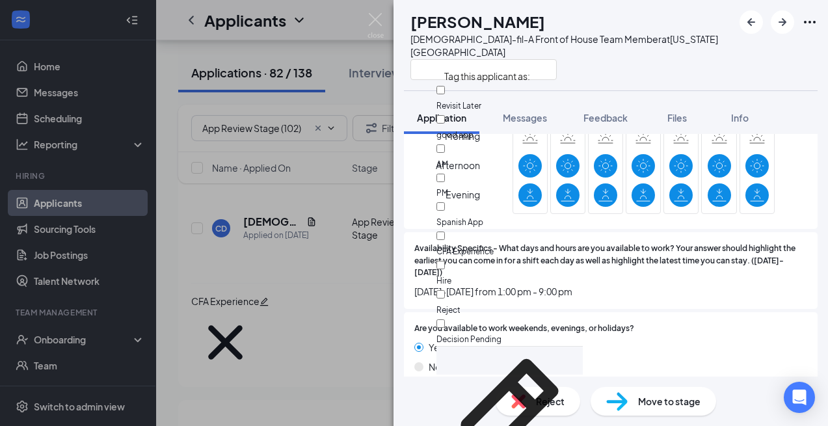
click at [481, 171] on div "PM" at bounding box center [509, 185] width 146 height 29
checkbox input "true"
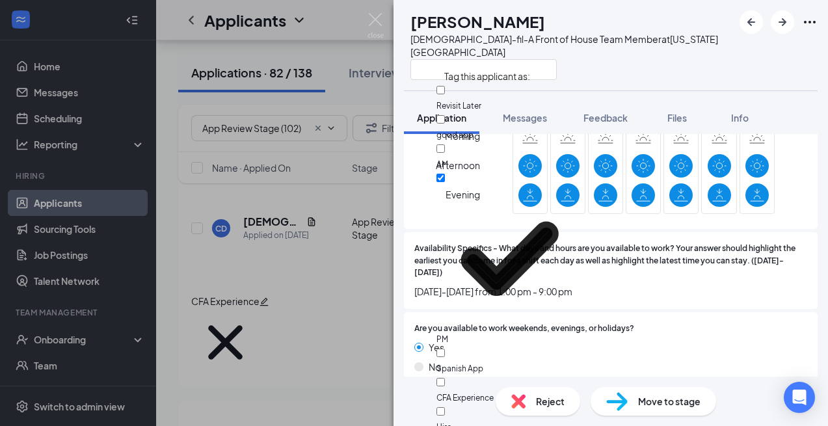
click at [670, 243] on span "Availability Specifics - What days and hours are you available to work? Your an…" at bounding box center [610, 261] width 393 height 37
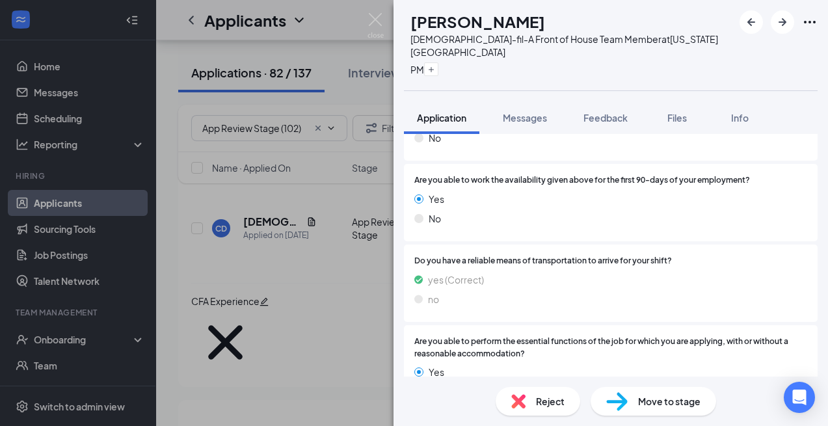
scroll to position [2325, 0]
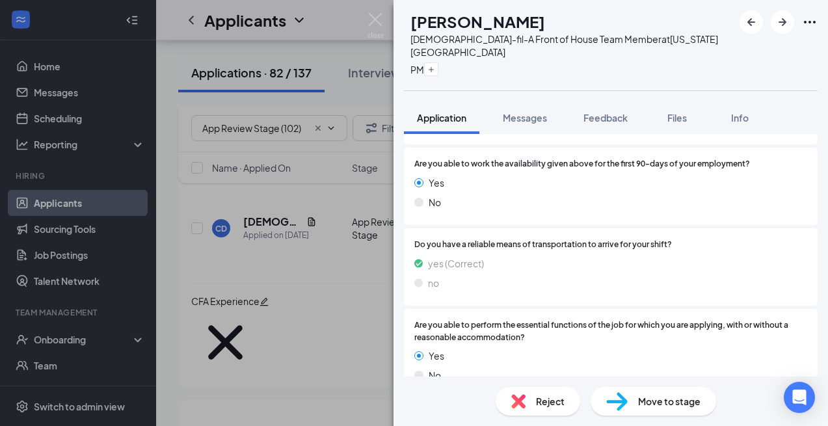
click at [641, 398] on span "Move to stage" at bounding box center [669, 401] width 62 height 14
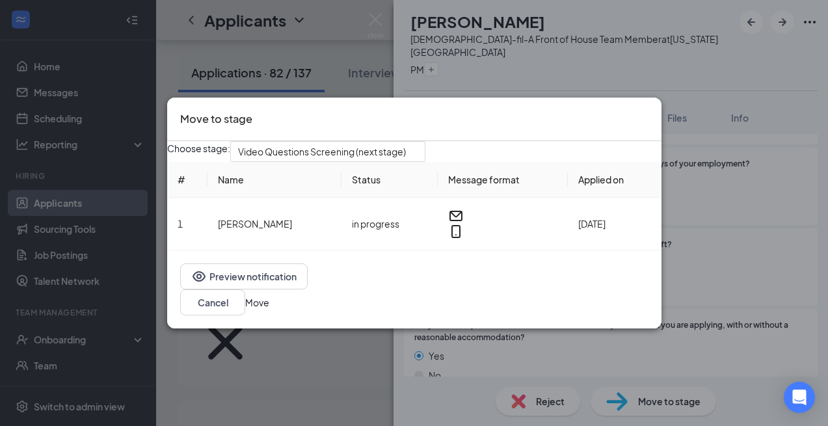
scroll to position [2319, 0]
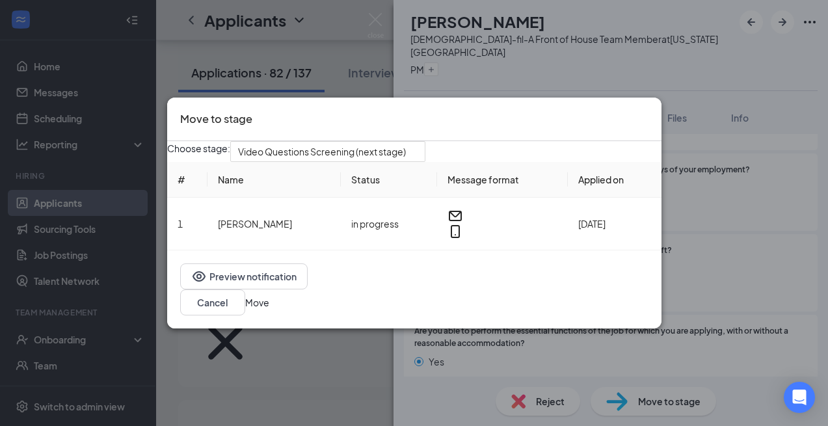
click at [269, 310] on button "Move" at bounding box center [257, 302] width 24 height 14
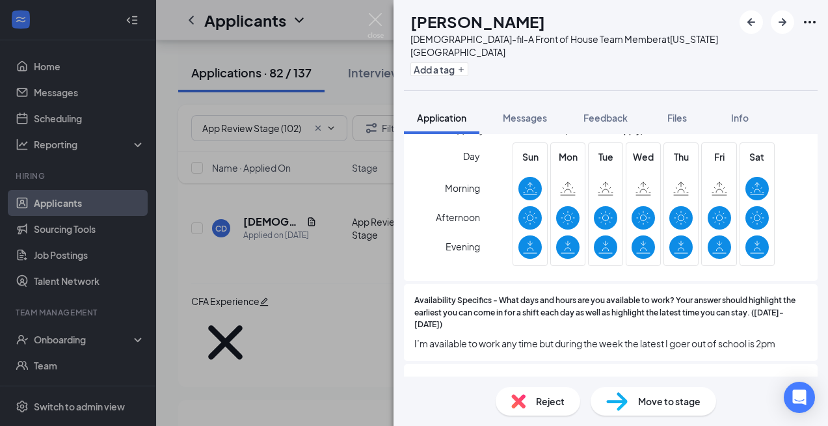
scroll to position [1828, 0]
click at [524, 400] on img at bounding box center [518, 401] width 14 height 14
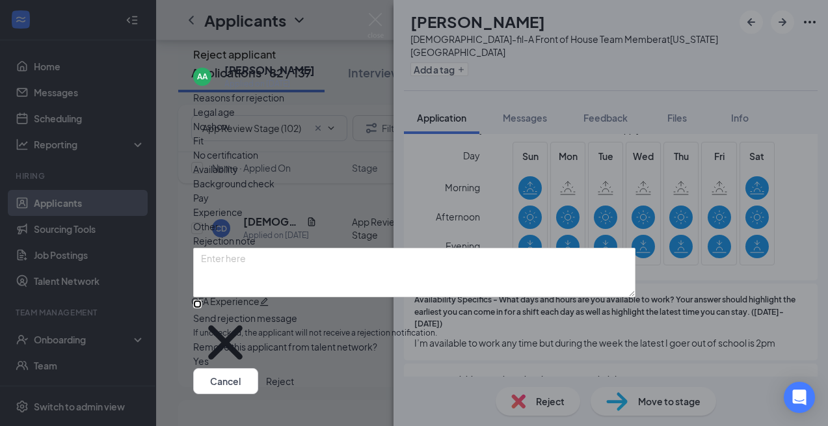
click at [202, 300] on input "Send rejection message If unchecked, the applicant will not receive a rejection…" at bounding box center [197, 304] width 8 height 8
checkbox input "true"
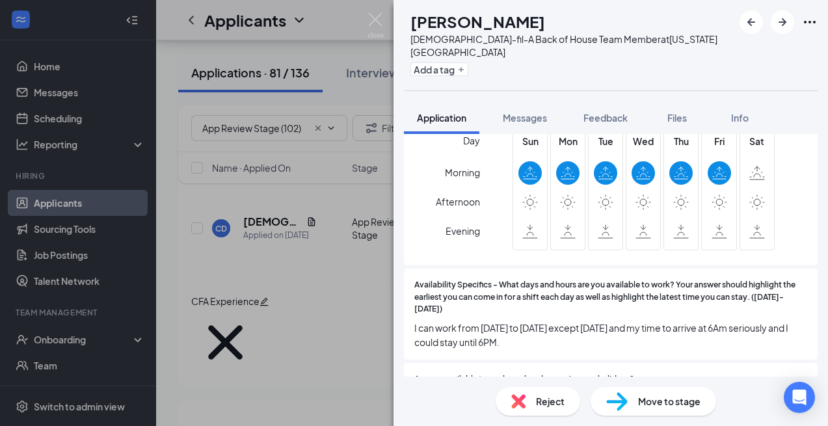
scroll to position [1899, 0]
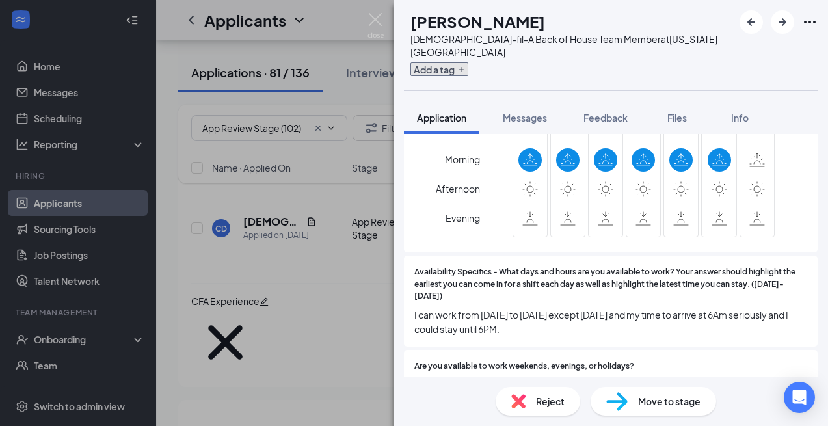
click at [465, 66] on icon "Plus" at bounding box center [461, 70] width 8 height 8
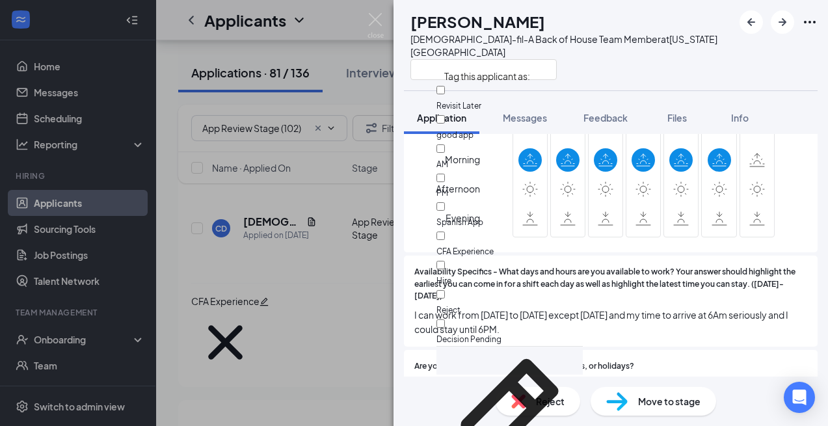
click at [504, 142] on div "AM" at bounding box center [509, 156] width 146 height 29
checkbox input "true"
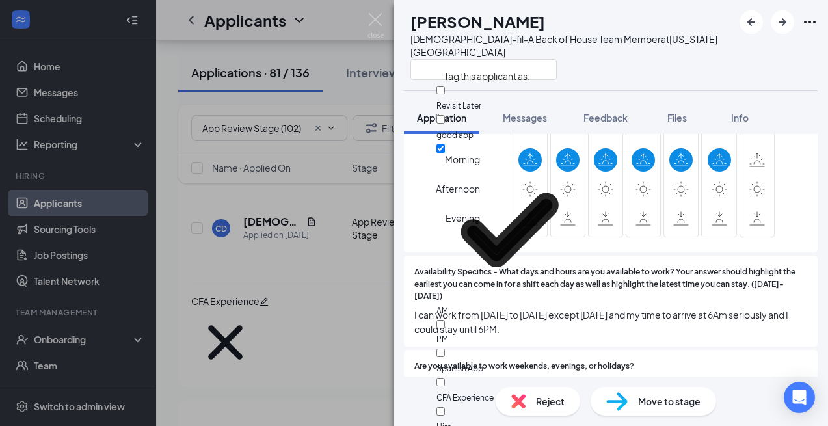
click at [504, 317] on div "PM" at bounding box center [509, 331] width 146 height 29
checkbox input "true"
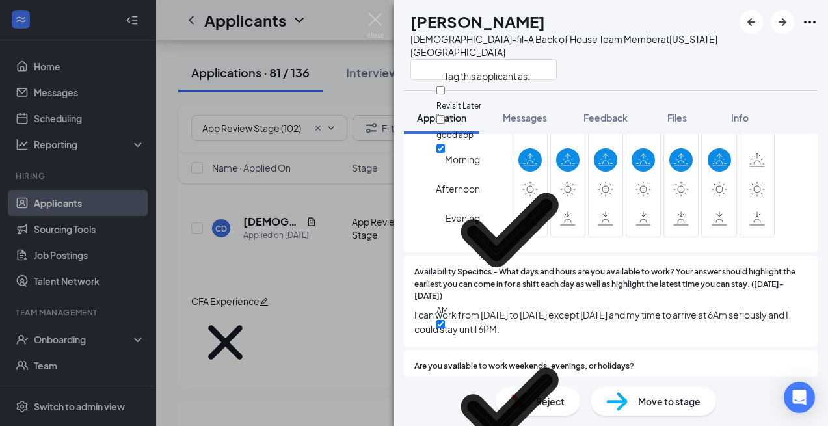
click at [671, 204] on div "Which shift(s) are you available to work? (Check all that apply) Day Morning Af…" at bounding box center [611, 169] width 414 height 167
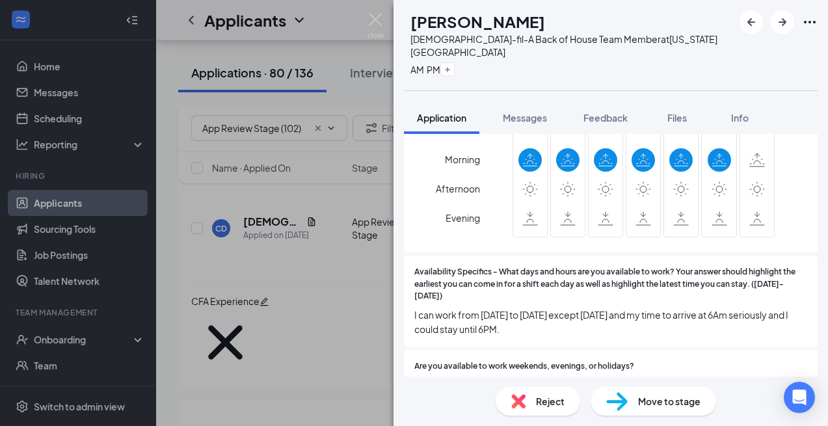
click at [563, 398] on span "Reject" at bounding box center [550, 401] width 29 height 14
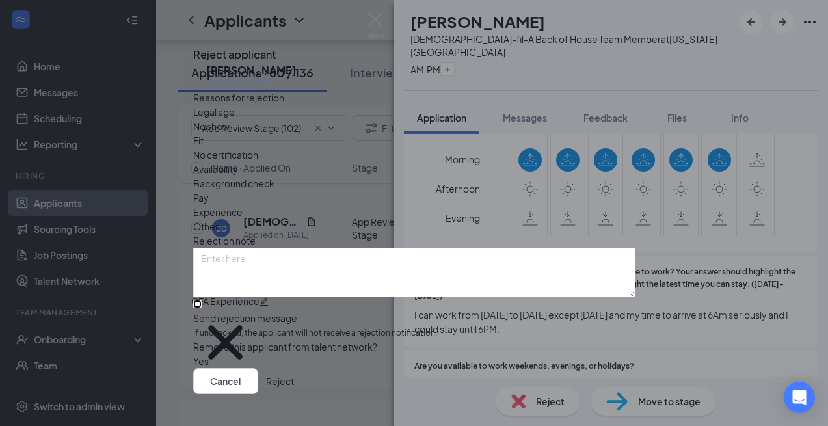
click at [202, 308] on input "Send rejection message If unchecked, the applicant will not receive a rejection…" at bounding box center [197, 304] width 8 height 8
checkbox input "true"
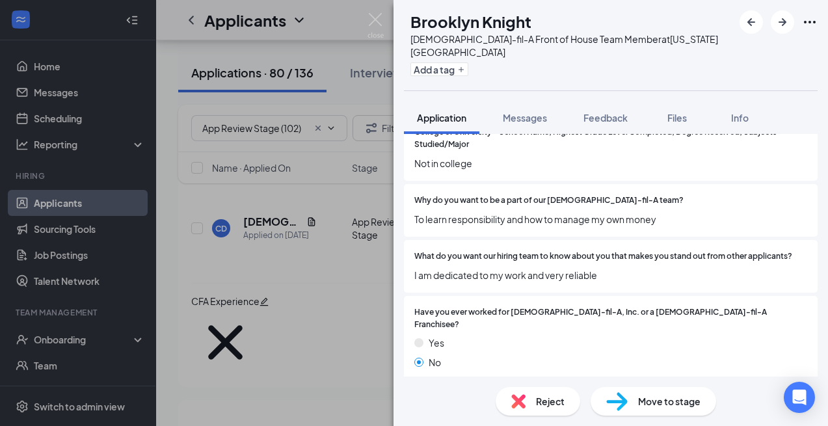
scroll to position [833, 0]
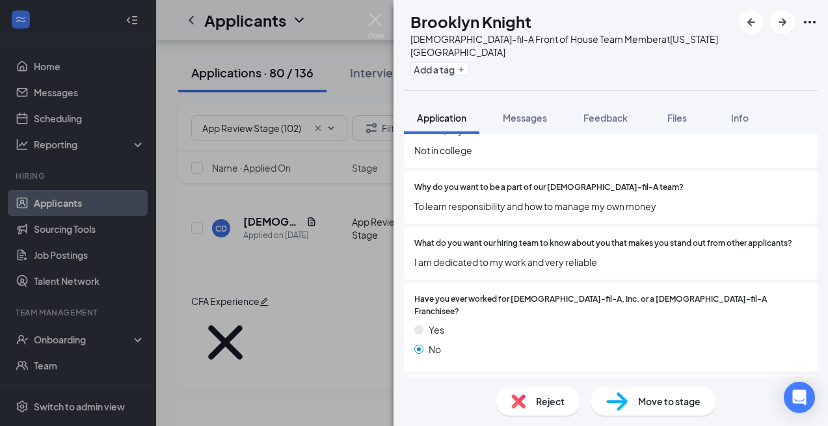
click at [522, 404] on img at bounding box center [518, 401] width 14 height 14
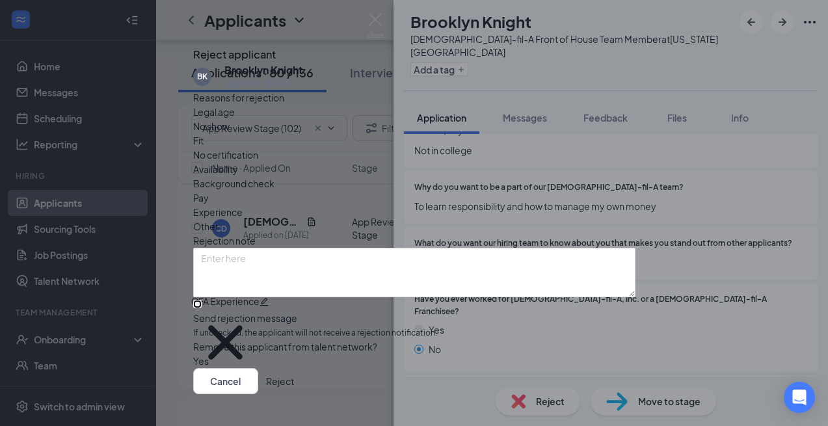
click at [202, 308] on input "Send rejection message If unchecked, the applicant will not receive a rejection…" at bounding box center [197, 304] width 8 height 8
checkbox input "true"
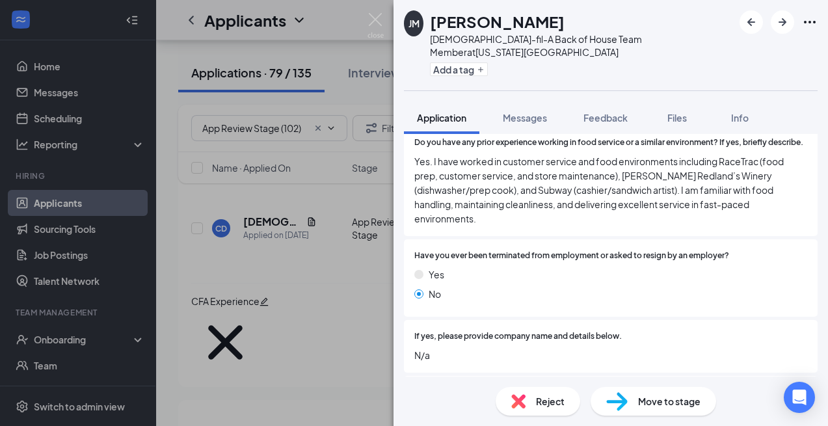
scroll to position [837, 0]
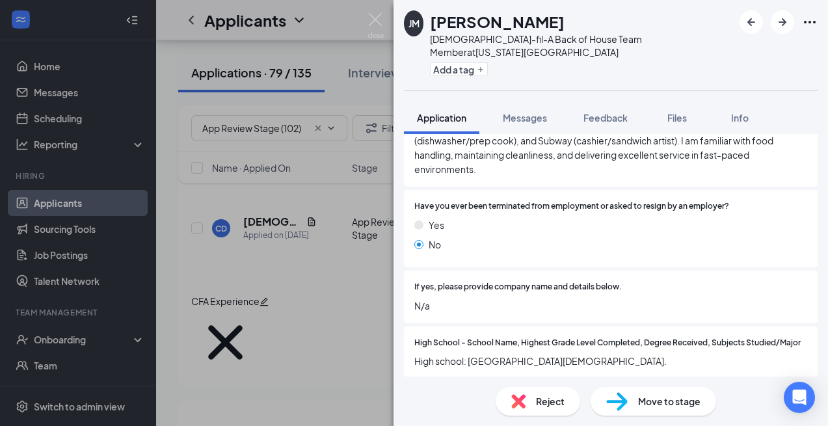
click at [533, 404] on div "Reject" at bounding box center [538, 401] width 85 height 29
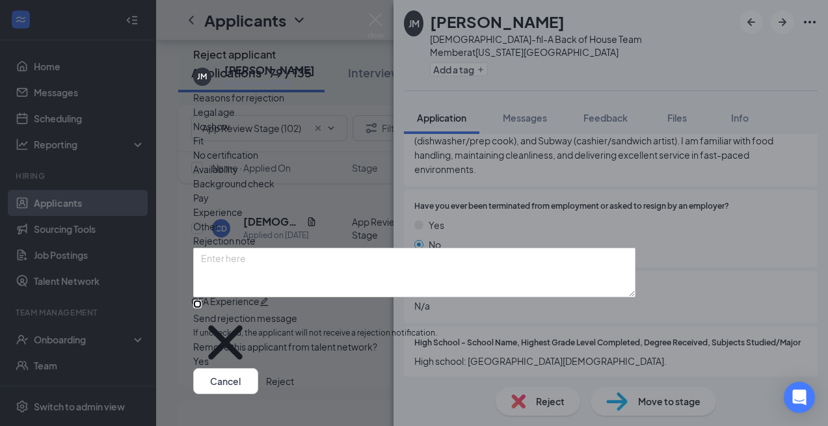
click at [202, 300] on input "Send rejection message If unchecked, the applicant will not receive a rejection…" at bounding box center [197, 304] width 8 height 8
checkbox input "true"
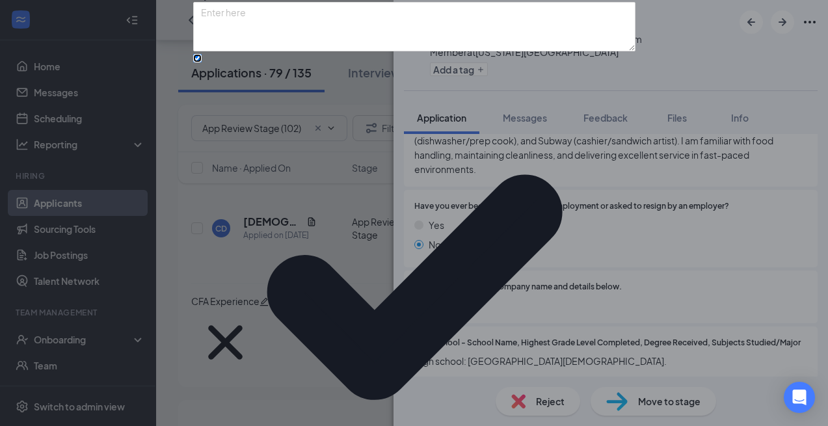
scroll to position [123, 0]
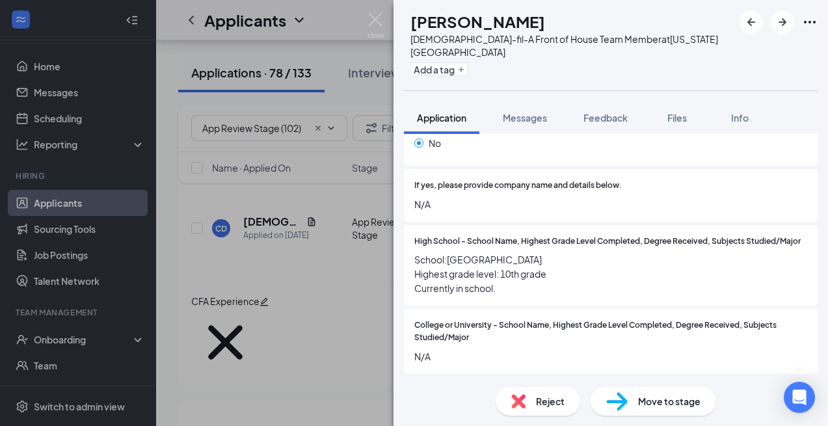
scroll to position [894, 0]
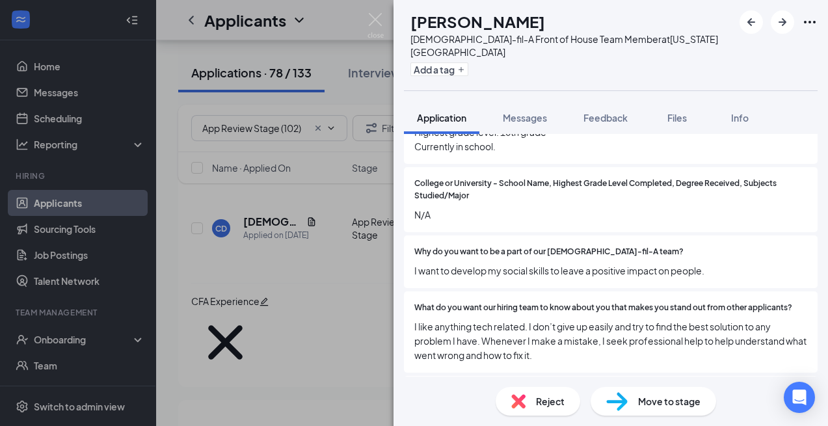
click at [531, 398] on div "Reject" at bounding box center [538, 401] width 85 height 29
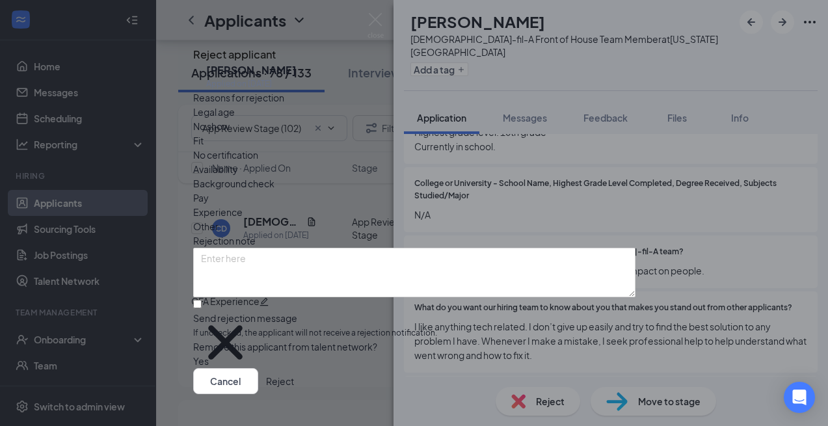
click at [193, 43] on icon "Cross" at bounding box center [193, 43] width 0 height 0
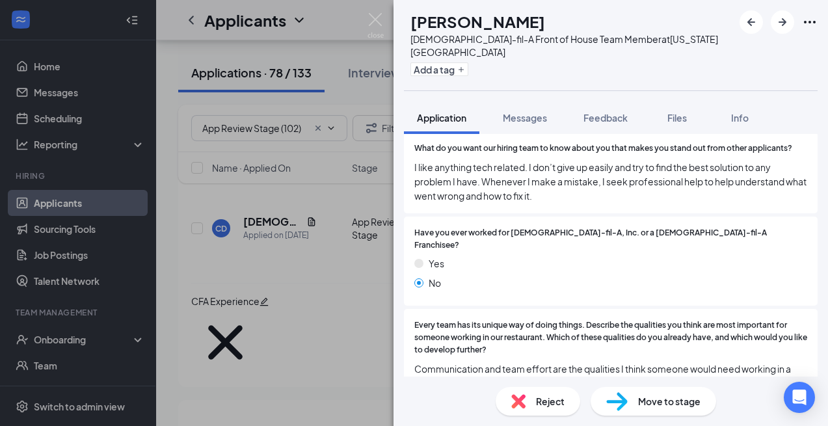
scroll to position [1006, 0]
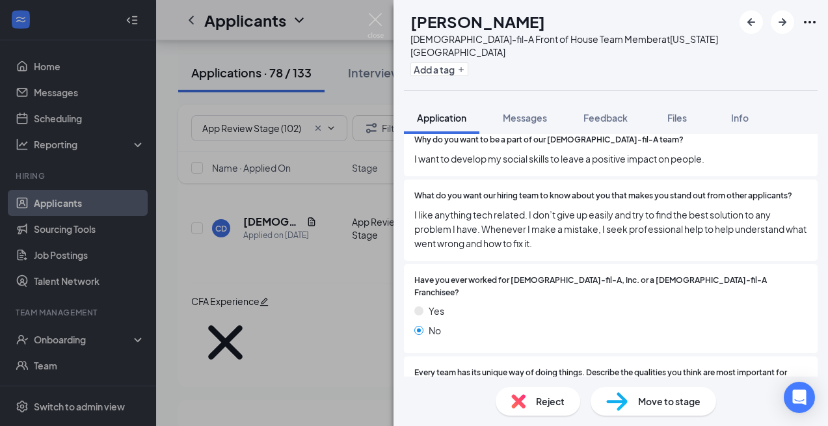
click at [515, 400] on img at bounding box center [518, 401] width 14 height 14
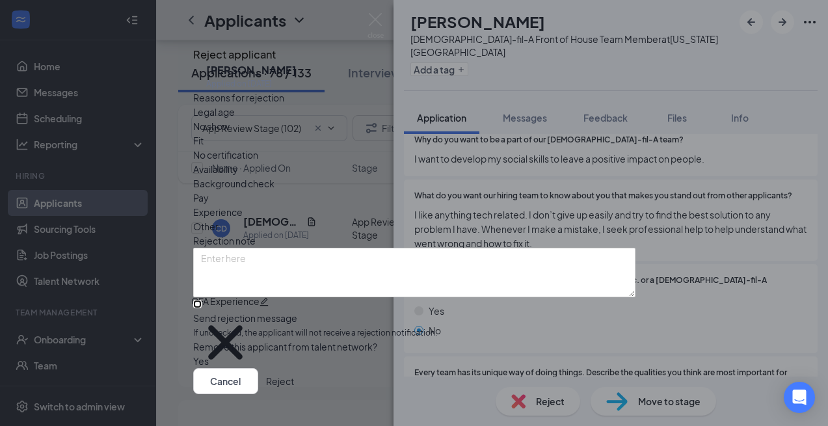
click at [202, 308] on input "Send rejection message If unchecked, the applicant will not receive a rejection…" at bounding box center [197, 304] width 8 height 8
checkbox input "true"
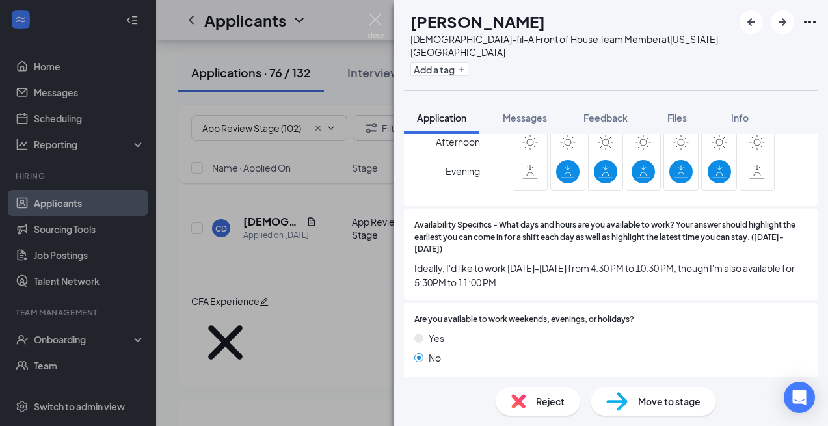
scroll to position [1935, 0]
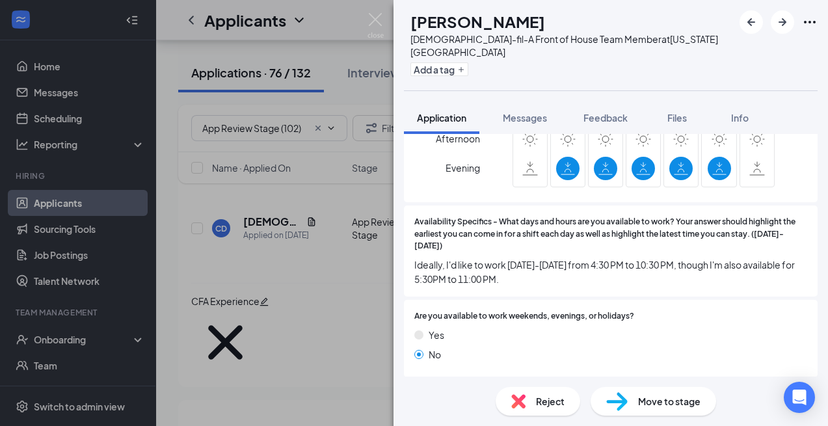
click at [548, 399] on span "Reject" at bounding box center [550, 401] width 29 height 14
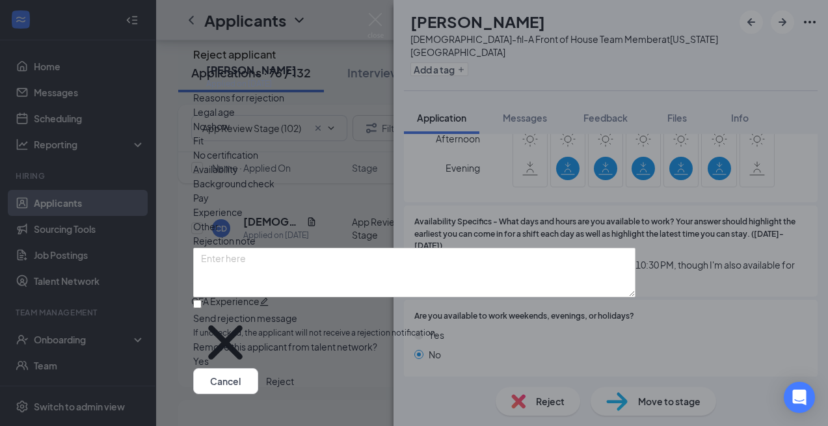
click at [238, 162] on span "Availability" at bounding box center [215, 169] width 45 height 14
click at [202, 308] on input "Send rejection message If unchecked, the applicant will not receive a rejection…" at bounding box center [197, 304] width 8 height 8
checkbox input "true"
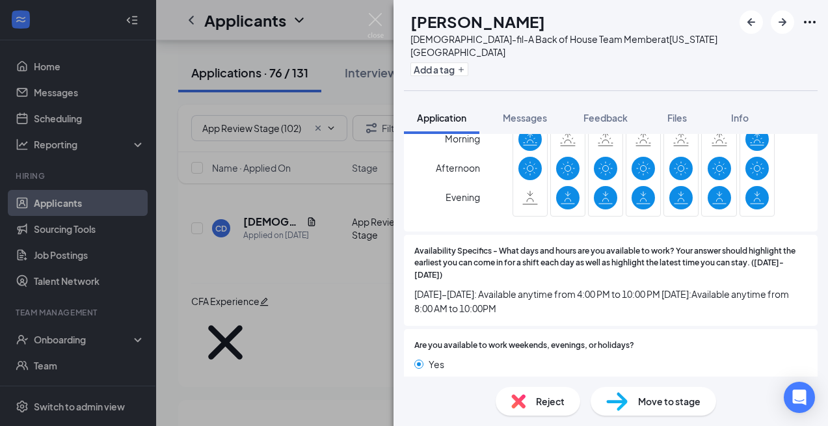
scroll to position [2201, 0]
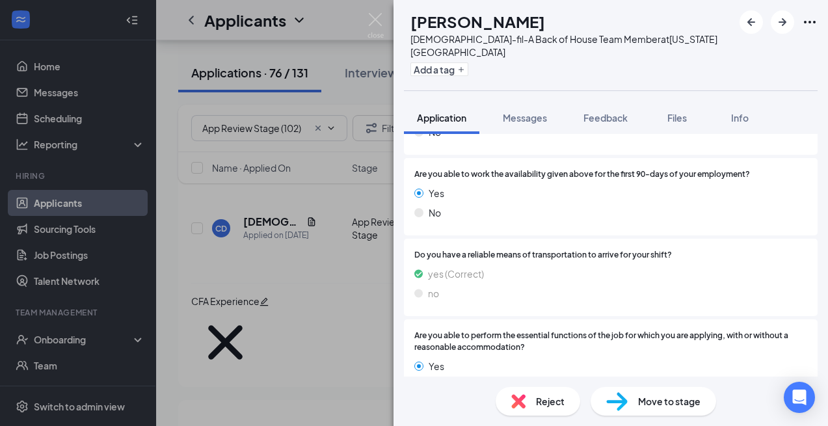
click at [545, 401] on span "Reject" at bounding box center [550, 401] width 29 height 14
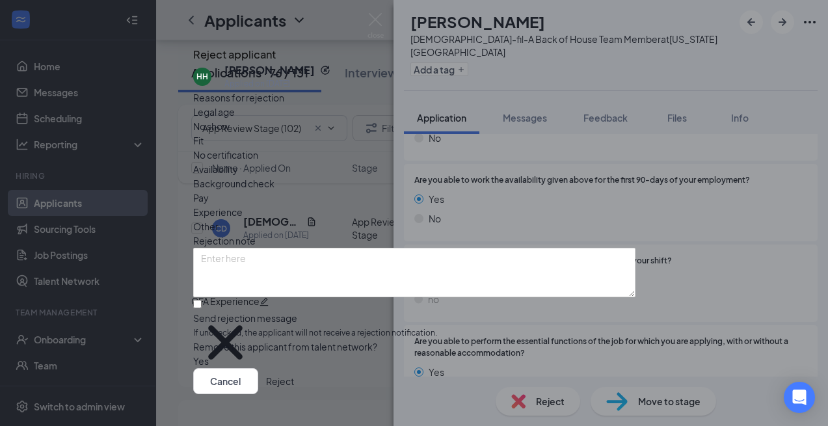
click at [238, 162] on span "Availability" at bounding box center [215, 169] width 45 height 14
click at [202, 304] on input "Send rejection message If unchecked, the applicant will not receive a rejection…" at bounding box center [197, 304] width 8 height 8
checkbox input "true"
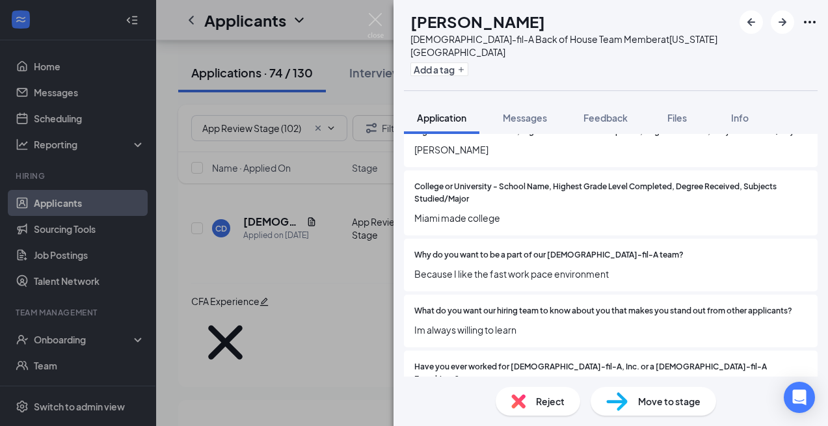
scroll to position [725, 0]
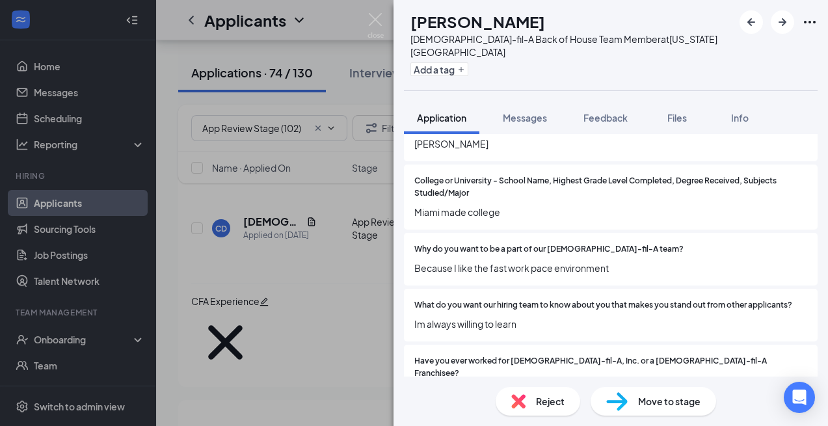
click at [550, 398] on span "Reject" at bounding box center [550, 401] width 29 height 14
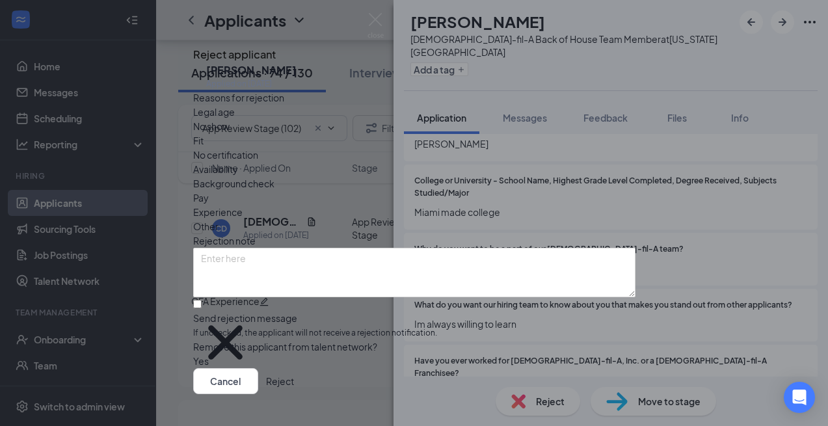
click at [431, 328] on div "Reasons for rejection Legal age No show Fit No certification Availability Backg…" at bounding box center [414, 229] width 442 height 278
click at [466, 323] on div "Reasons for rejection Legal age No show Fit No certification Availability Backg…" at bounding box center [414, 229] width 442 height 278
click at [202, 308] on input "Send rejection message If unchecked, the applicant will not receive a rejection…" at bounding box center [197, 304] width 8 height 8
checkbox input "true"
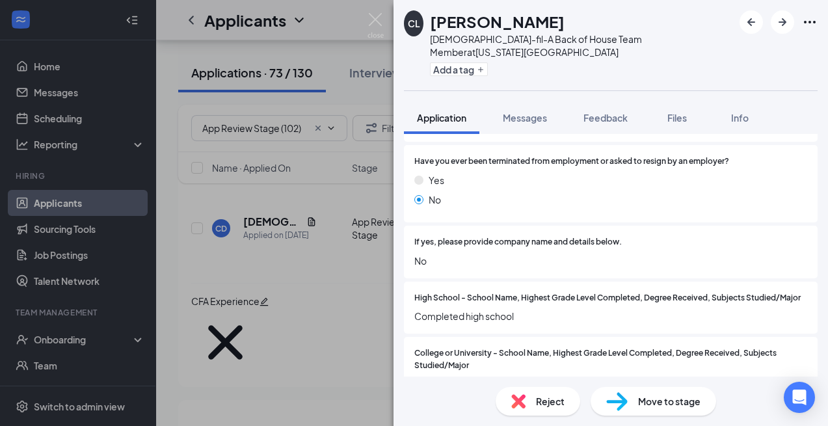
scroll to position [575, 0]
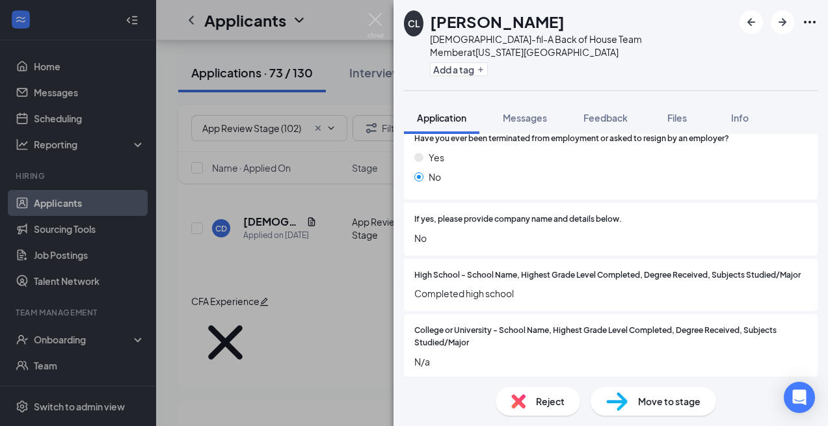
click at [521, 400] on img at bounding box center [518, 401] width 14 height 14
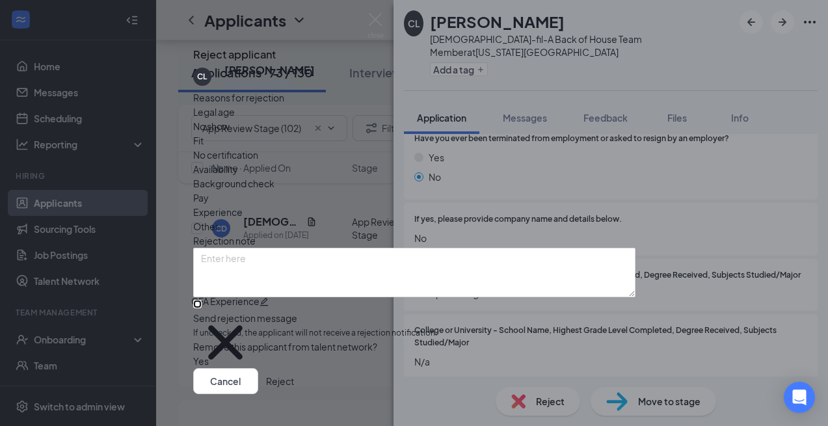
click at [202, 308] on input "Send rejection message If unchecked, the applicant will not receive a rejection…" at bounding box center [197, 304] width 8 height 8
checkbox input "true"
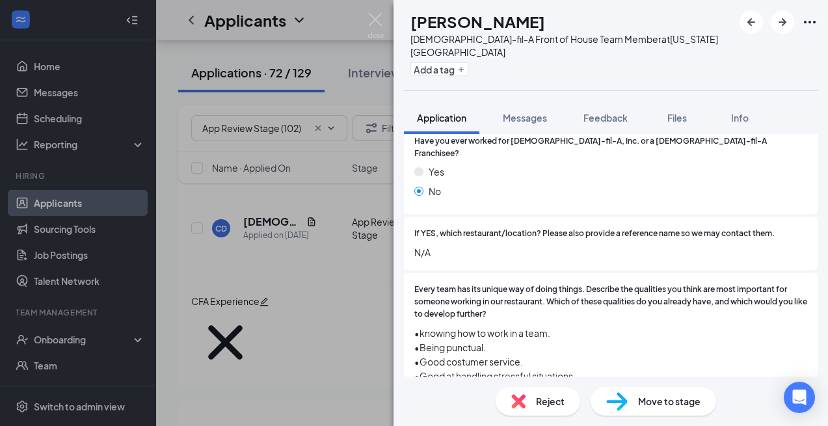
scroll to position [1094, 0]
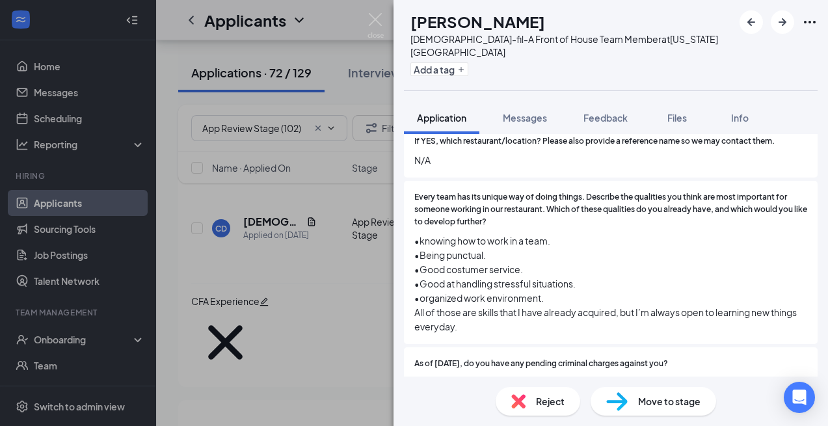
click at [522, 410] on div "Reject" at bounding box center [538, 401] width 85 height 29
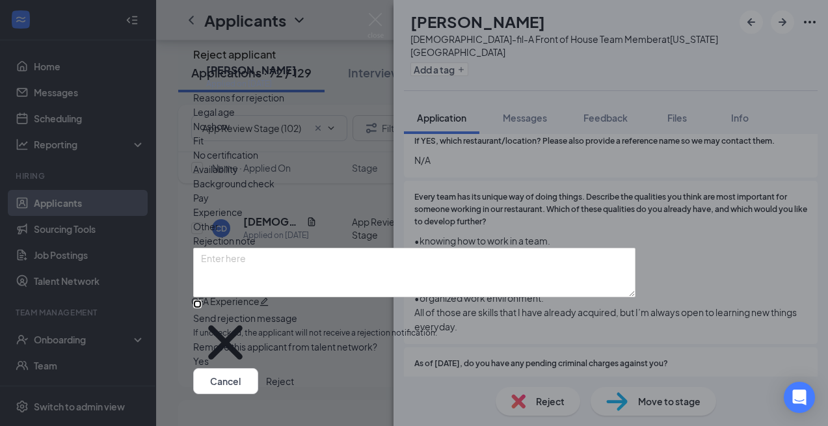
click at [202, 305] on input "Send rejection message If unchecked, the applicant will not receive a rejection…" at bounding box center [197, 304] width 8 height 8
checkbox input "true"
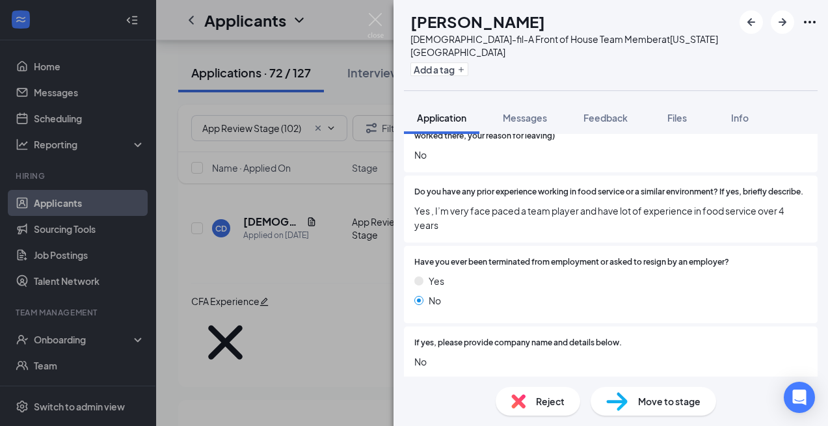
scroll to position [538, 0]
click at [798, 390] on div "Open Intercom Messenger" at bounding box center [800, 398] width 34 height 34
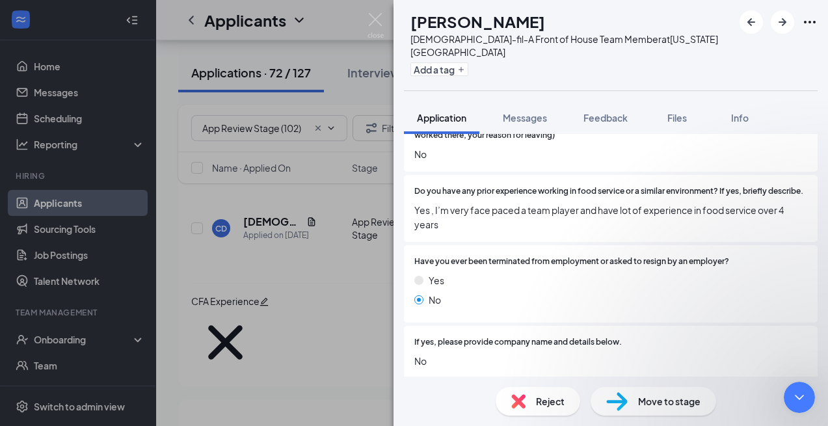
scroll to position [0, 0]
click at [798, 388] on div "Close Intercom Messenger" at bounding box center [799, 397] width 31 height 31
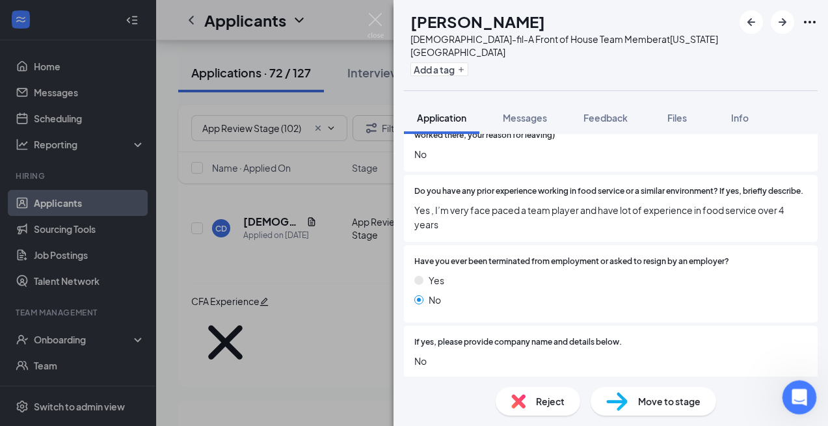
click at [796, 386] on icon "Open Intercom Messenger" at bounding box center [797, 395] width 21 height 21
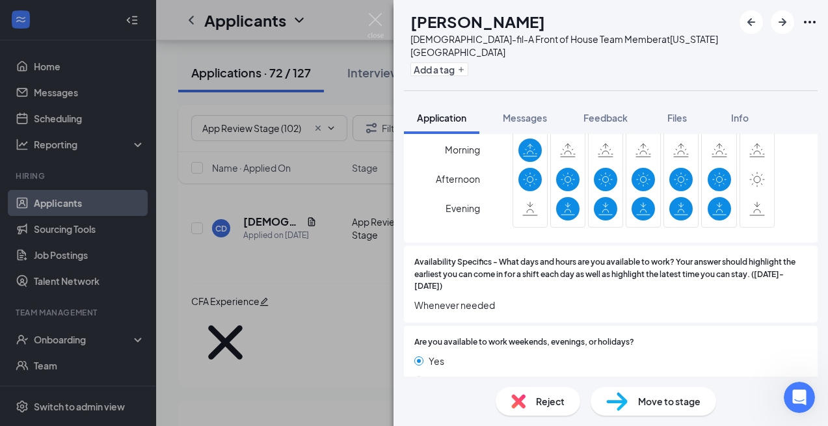
scroll to position [1965, 0]
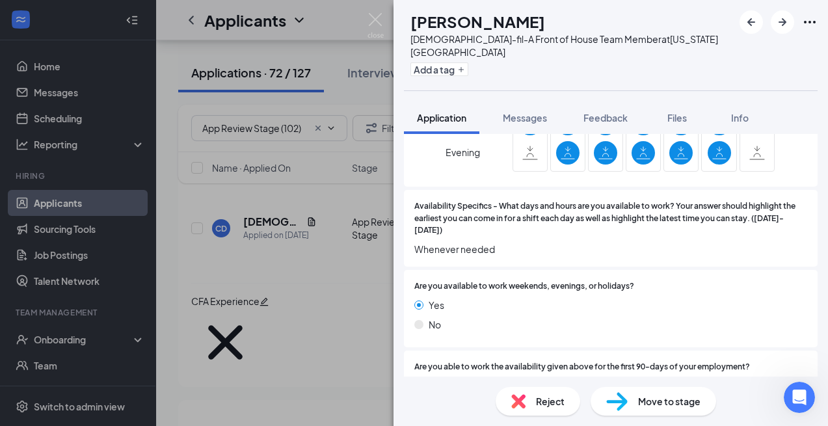
click at [520, 401] on img at bounding box center [518, 401] width 14 height 14
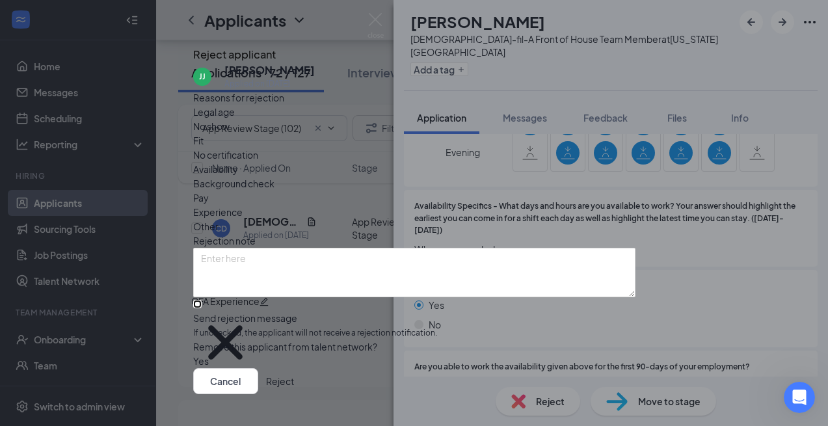
click at [202, 306] on input "Send rejection message If unchecked, the applicant will not receive a rejection…" at bounding box center [197, 304] width 8 height 8
checkbox input "true"
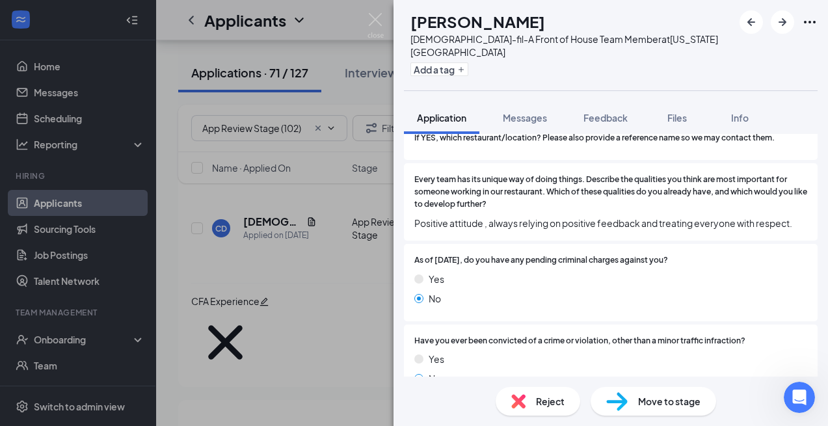
scroll to position [1276, 0]
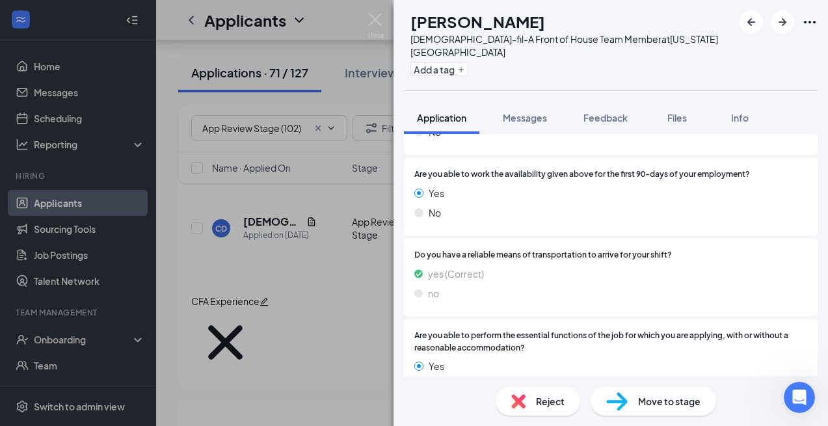
click at [541, 413] on div "Reject" at bounding box center [538, 401] width 85 height 29
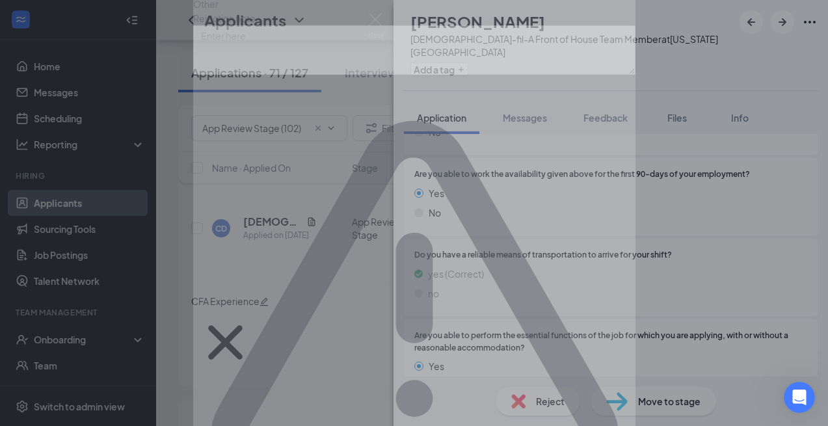
scroll to position [2098, 0]
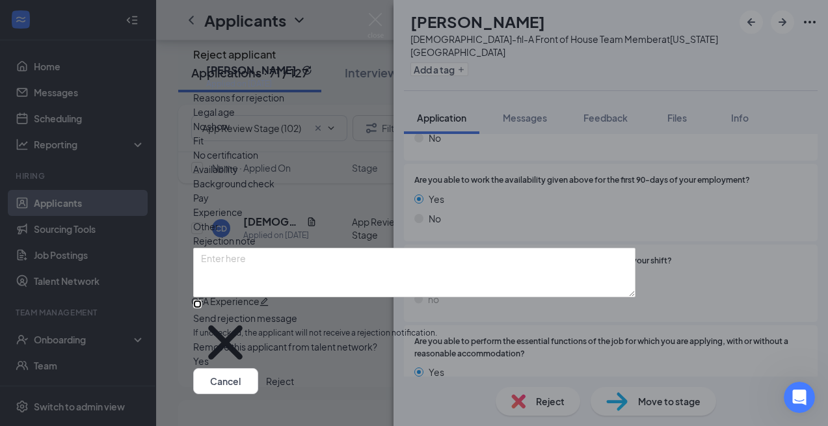
click at [202, 308] on input "Send rejection message If unchecked, the applicant will not receive a rejection…" at bounding box center [197, 304] width 8 height 8
checkbox input "true"
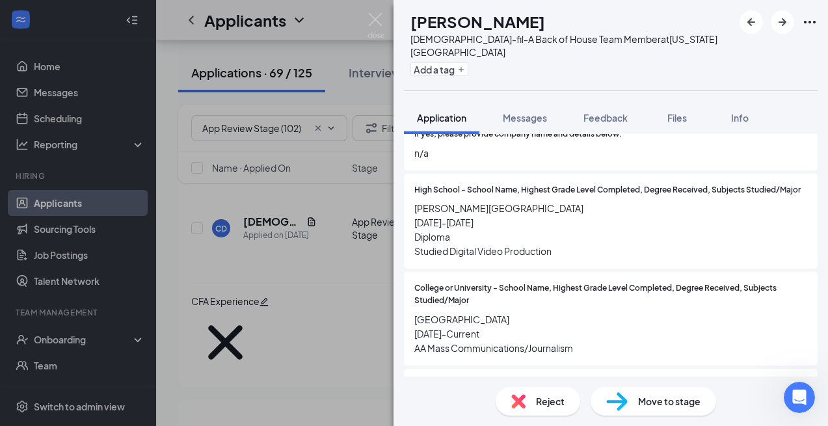
scroll to position [1077, 0]
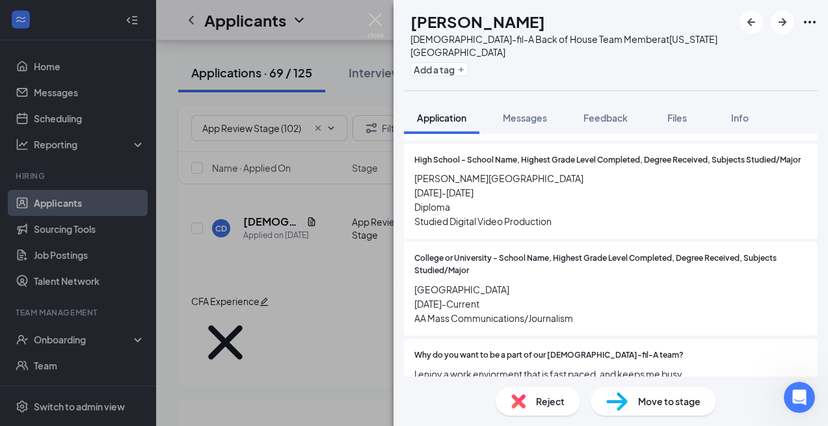
click at [529, 399] on div "Reject" at bounding box center [538, 401] width 85 height 29
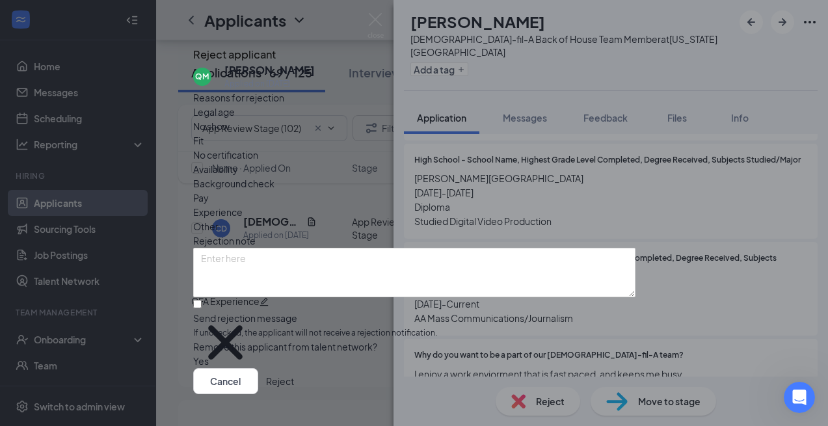
click at [413, 325] on div "Reasons for rejection Legal age No show Fit No certification Availability Backg…" at bounding box center [414, 229] width 442 height 278
click at [202, 306] on input "Send rejection message If unchecked, the applicant will not receive a rejection…" at bounding box center [197, 304] width 8 height 8
checkbox input "true"
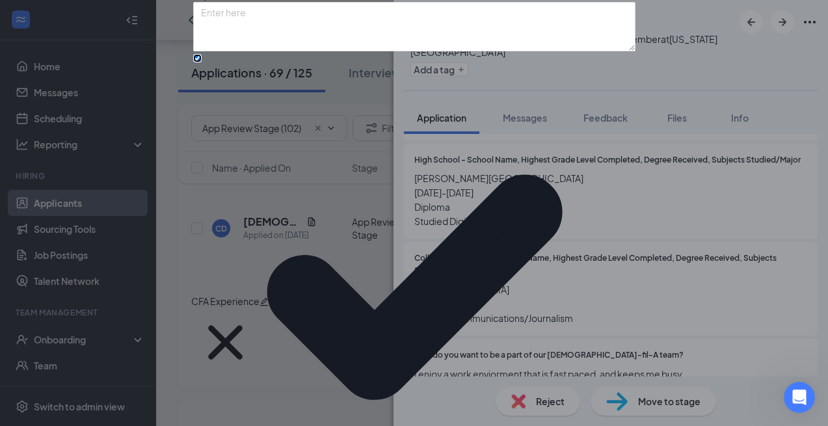
scroll to position [123, 0]
